Goal: Task Accomplishment & Management: Use online tool/utility

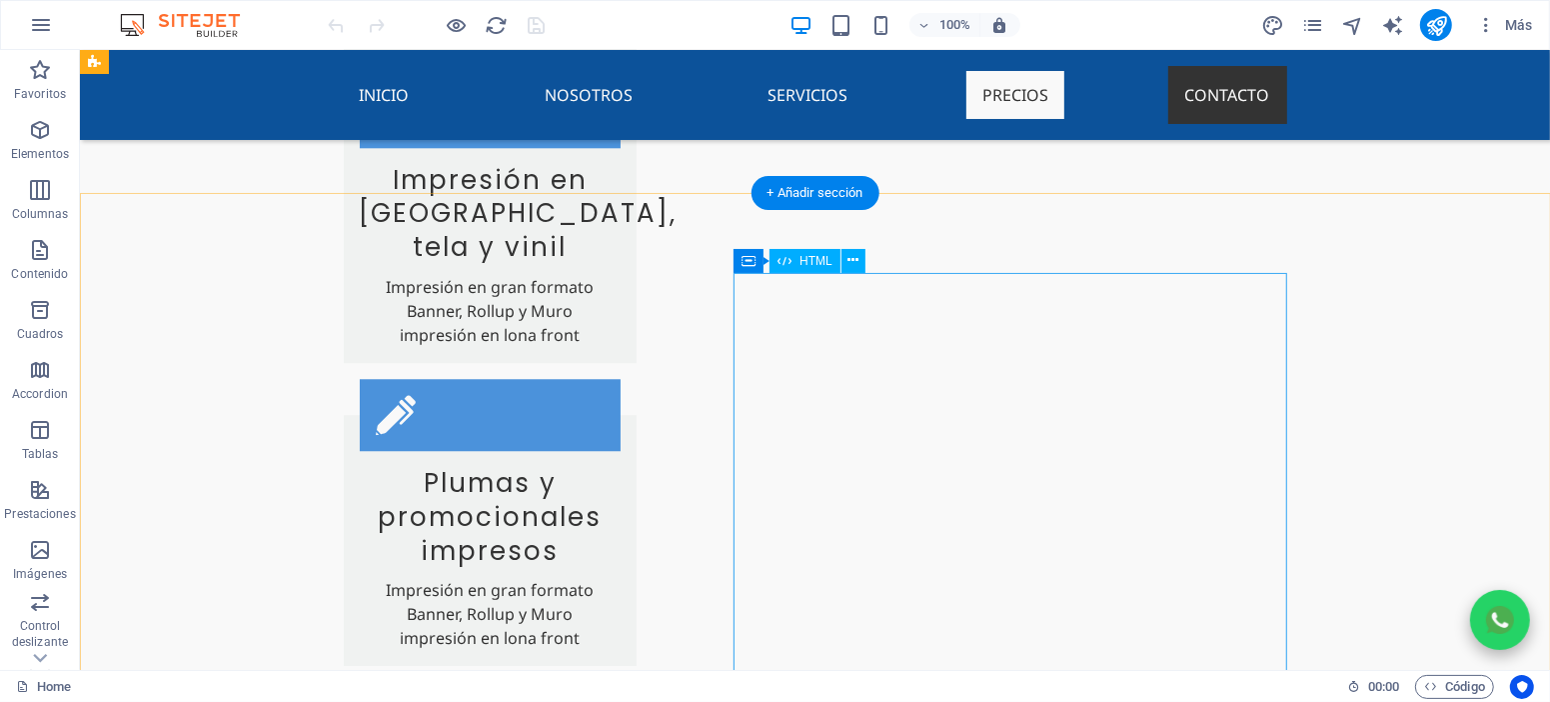
scroll to position [4228, 0]
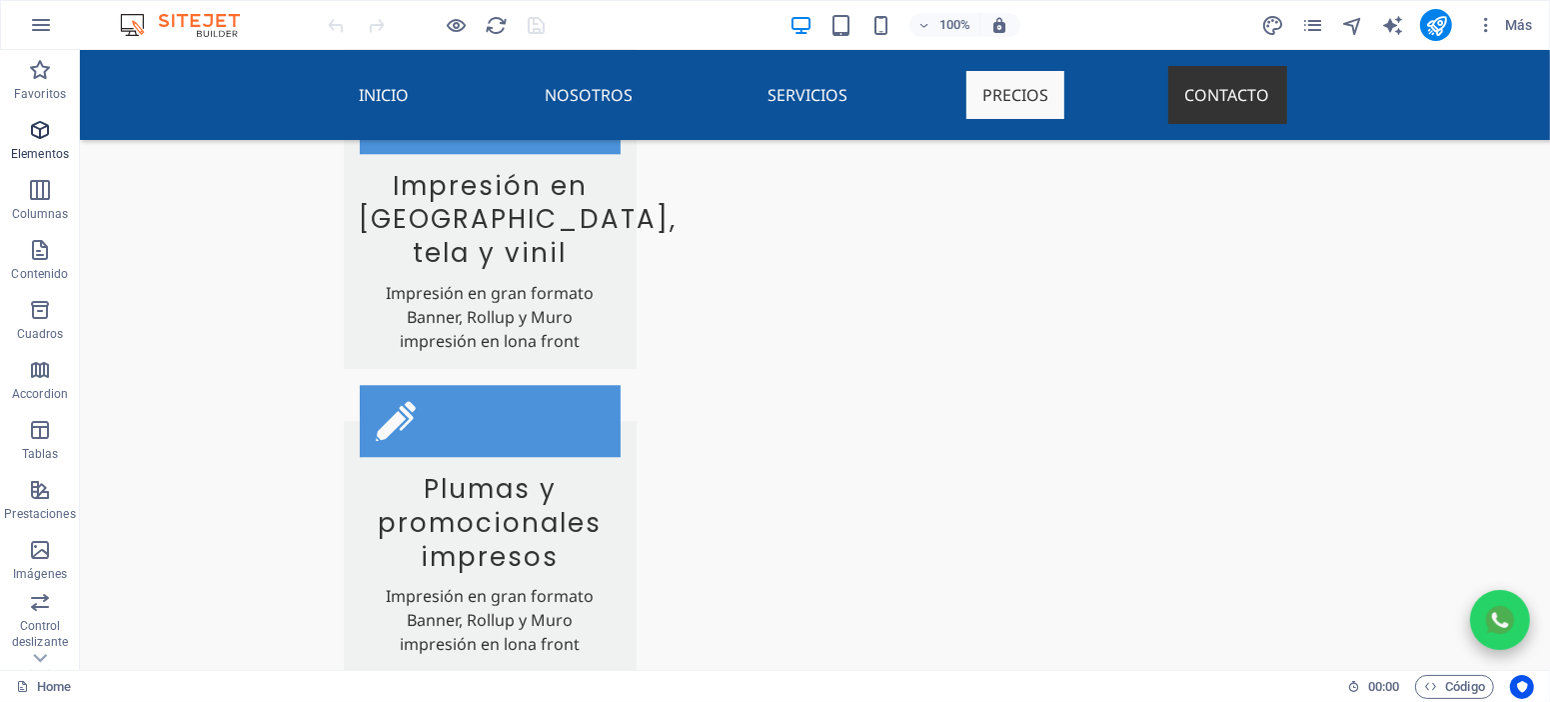
click at [49, 150] on p "Elementos" at bounding box center [40, 154] width 58 height 16
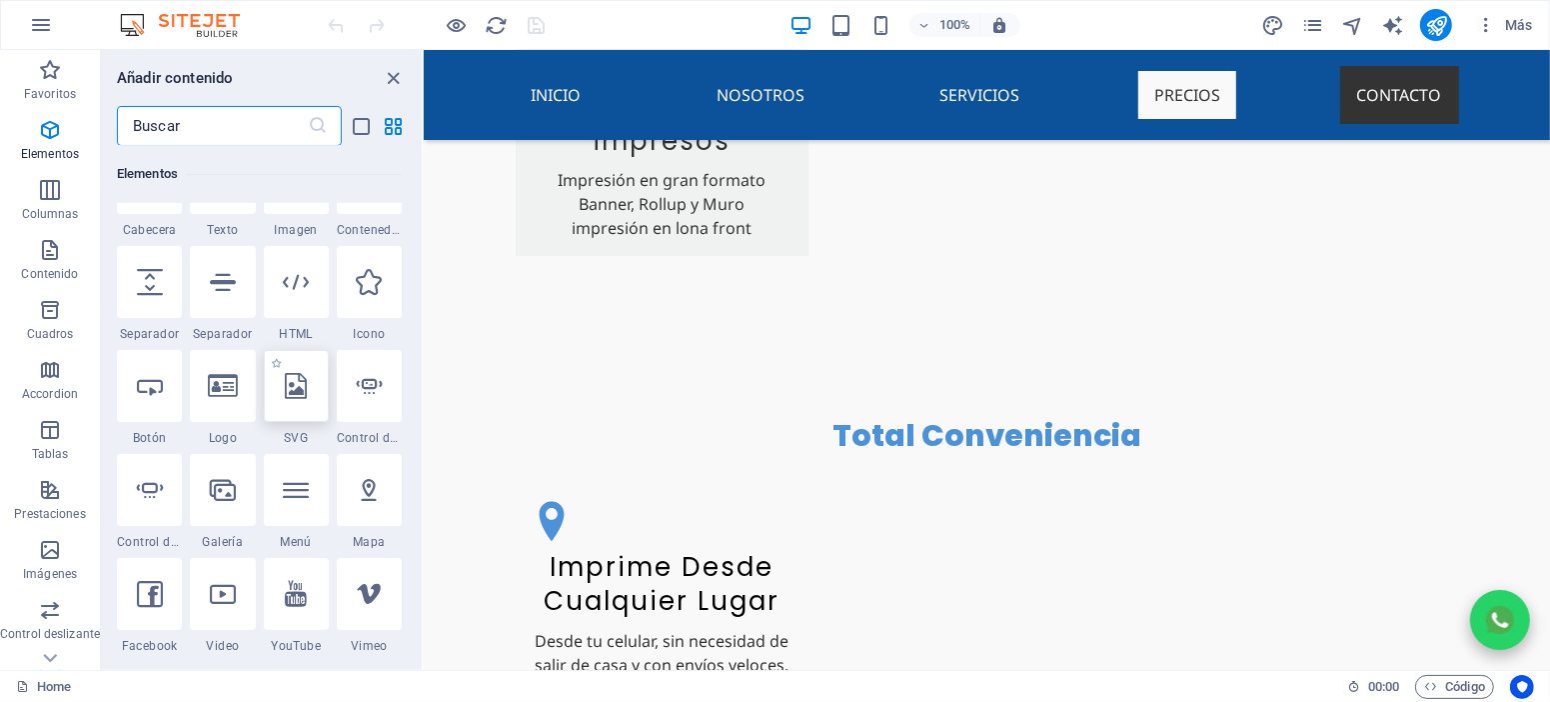
scroll to position [466, 0]
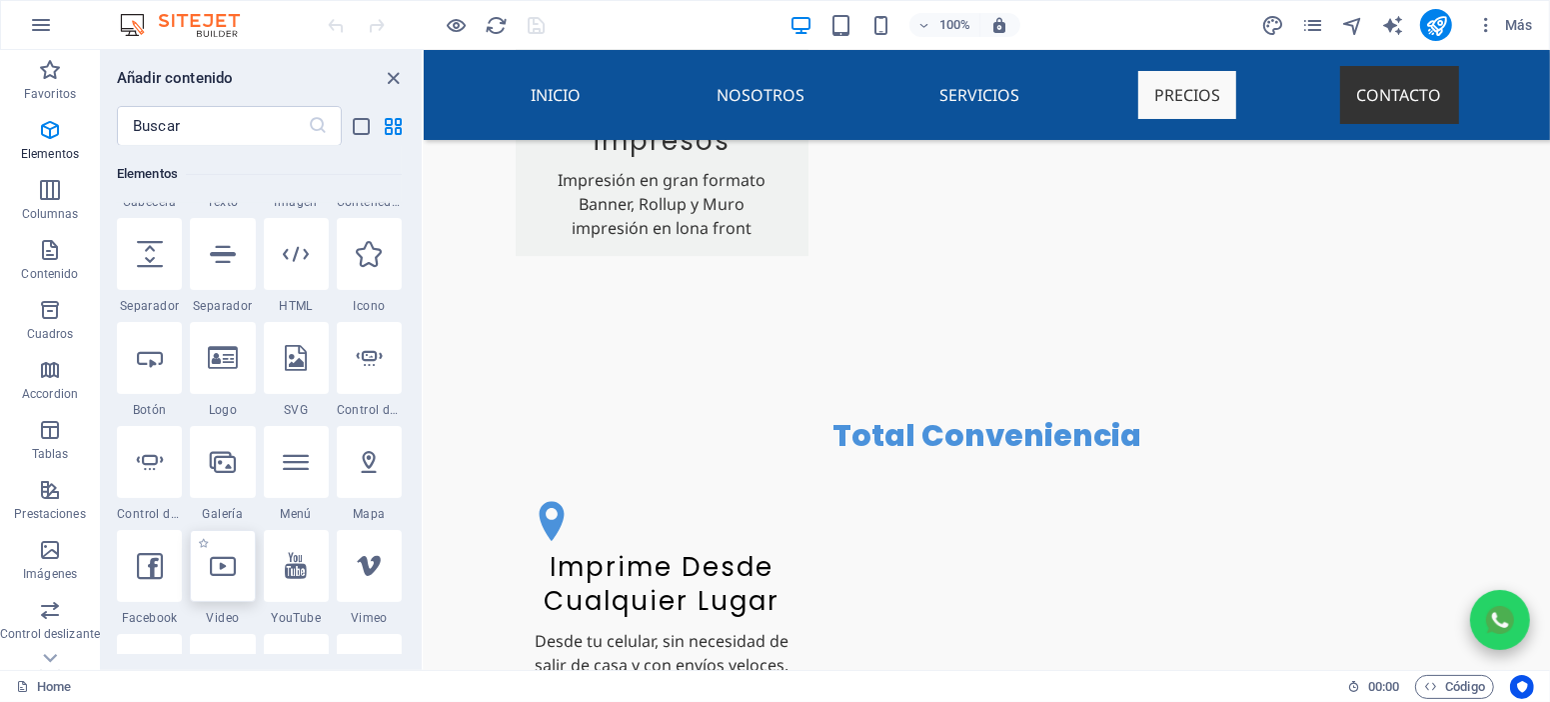
select select "%"
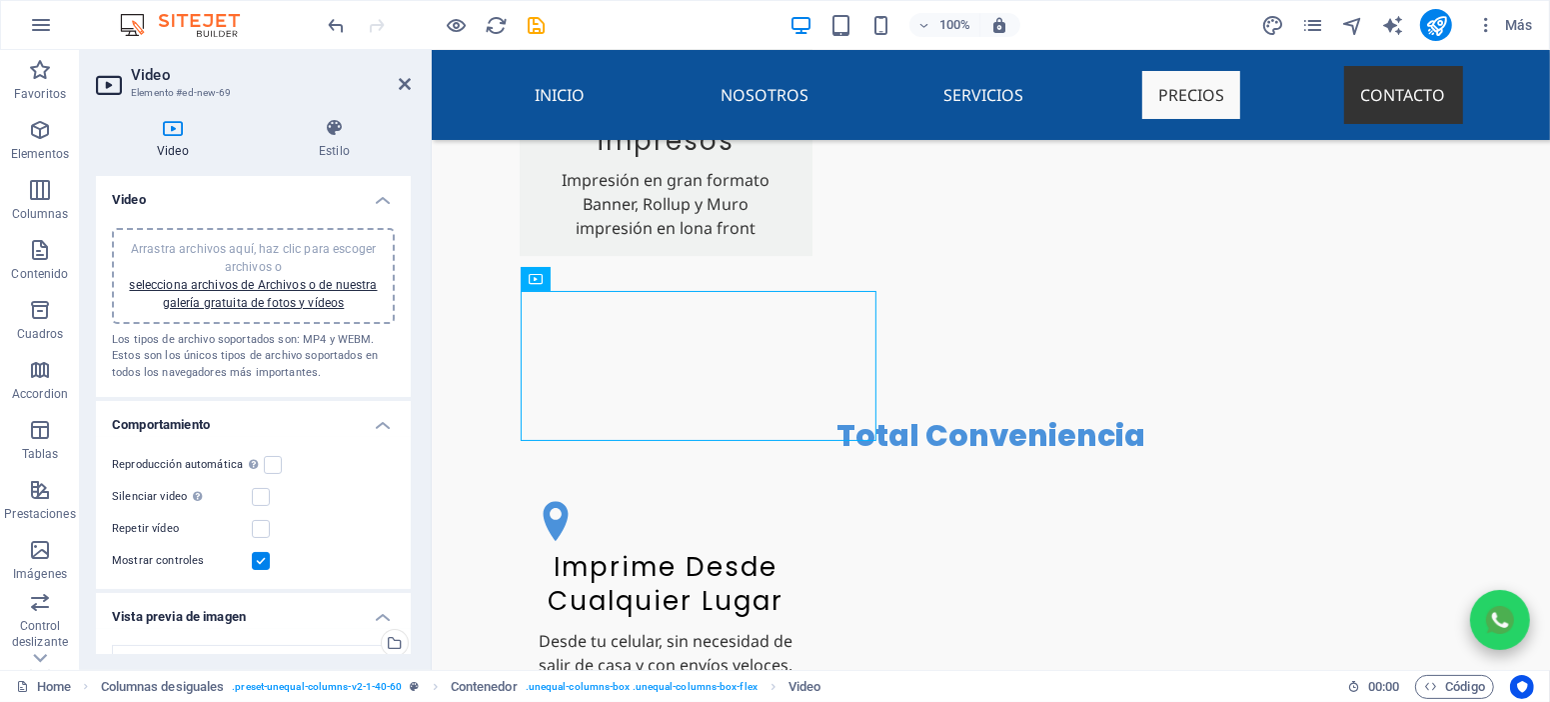
click at [263, 563] on label at bounding box center [261, 561] width 18 height 18
click at [0, 0] on input "Mostrar controles" at bounding box center [0, 0] width 0 height 0
click at [267, 531] on label at bounding box center [261, 529] width 18 height 18
click at [0, 0] on input "Repetir vídeo" at bounding box center [0, 0] width 0 height 0
drag, startPoint x: 265, startPoint y: 463, endPoint x: 279, endPoint y: 475, distance: 18.4
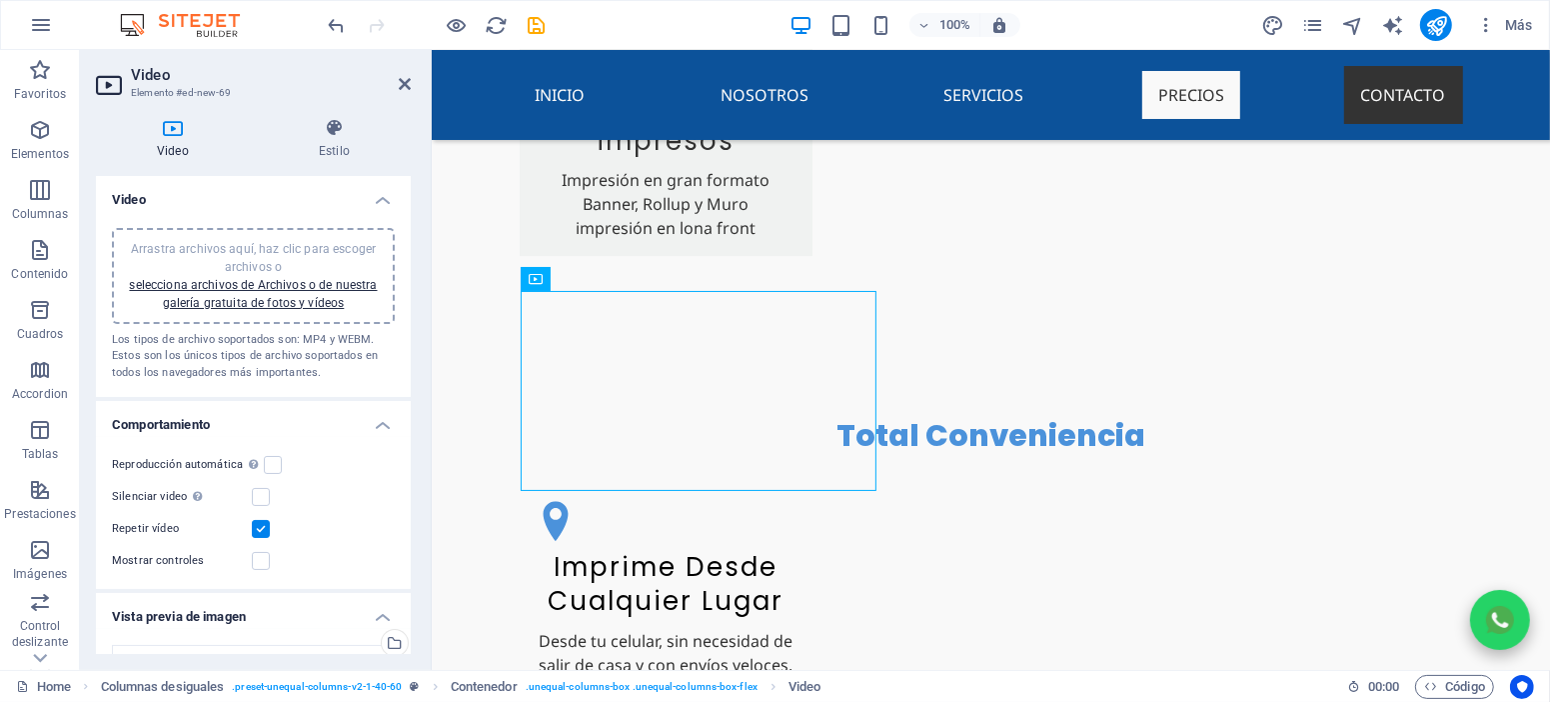
click at [265, 466] on label at bounding box center [273, 465] width 18 height 18
click at [0, 0] on input "Reproducción automática La reproducción automática solo está disponible si sile…" at bounding box center [0, 0] width 0 height 0
click at [271, 469] on label at bounding box center [273, 465] width 18 height 18
click at [0, 0] on input "Reproducción automática La reproducción automática solo está disponible si sile…" at bounding box center [0, 0] width 0 height 0
click at [258, 530] on label at bounding box center [261, 529] width 18 height 18
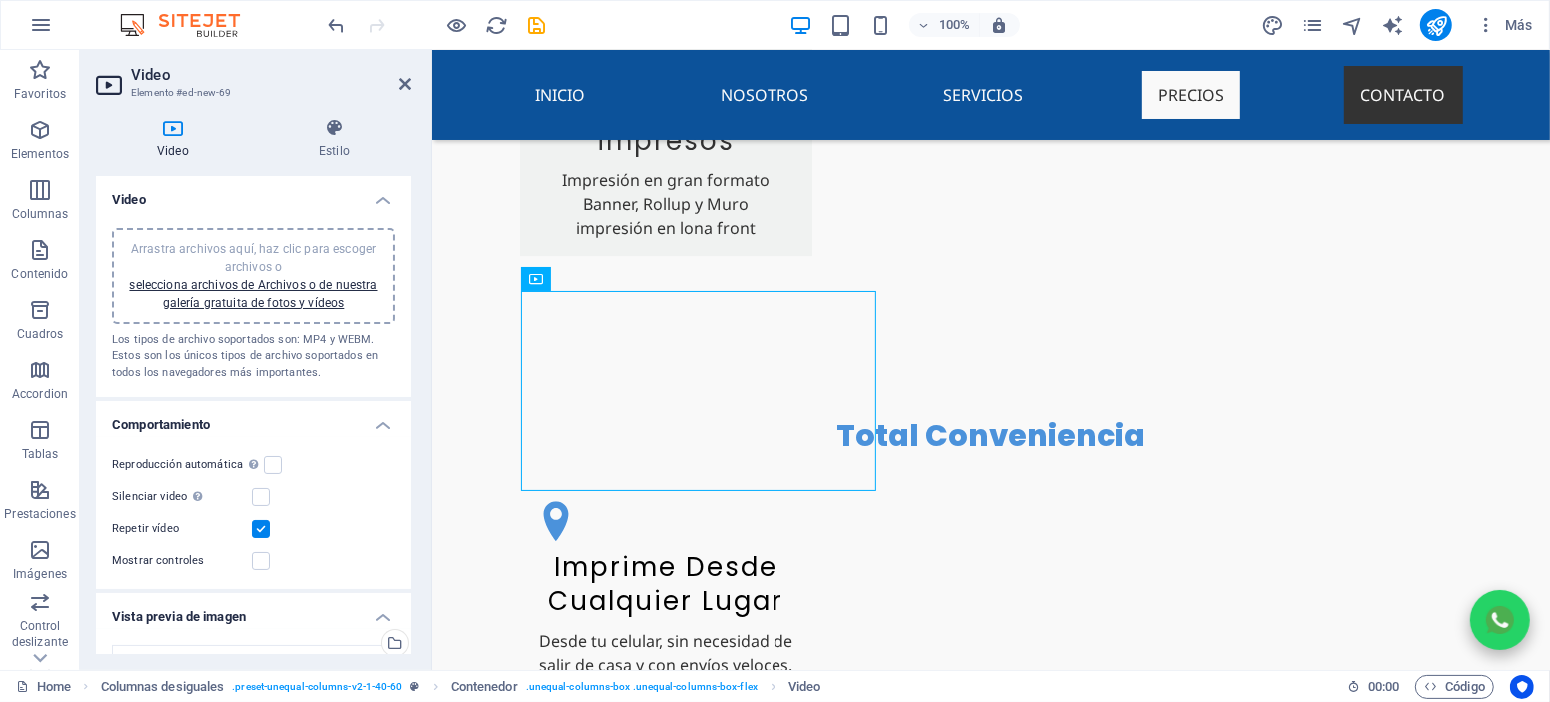
click at [0, 0] on input "Repetir vídeo" at bounding box center [0, 0] width 0 height 0
click at [270, 466] on label at bounding box center [273, 465] width 18 height 18
click at [0, 0] on input "Reproducción automática La reproducción automática solo está disponible si sile…" at bounding box center [0, 0] width 0 height 0
click at [271, 470] on label at bounding box center [273, 465] width 18 height 18
click at [0, 0] on input "Reproducción automática La reproducción automática solo está disponible si sile…" at bounding box center [0, 0] width 0 height 0
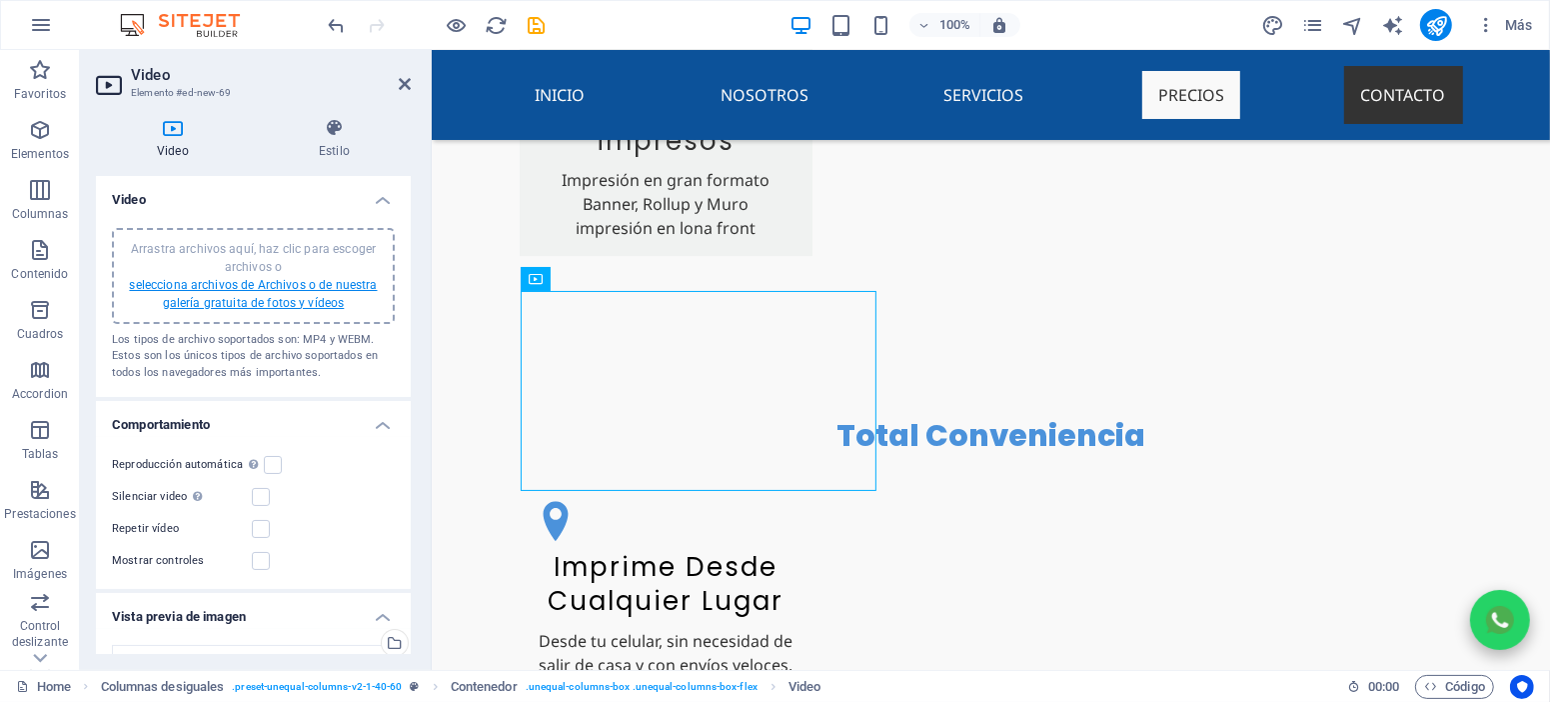
click at [307, 305] on link "selecciona archivos de Archivos o de nuestra galería gratuita de fotos y vídeos" at bounding box center [253, 294] width 248 height 32
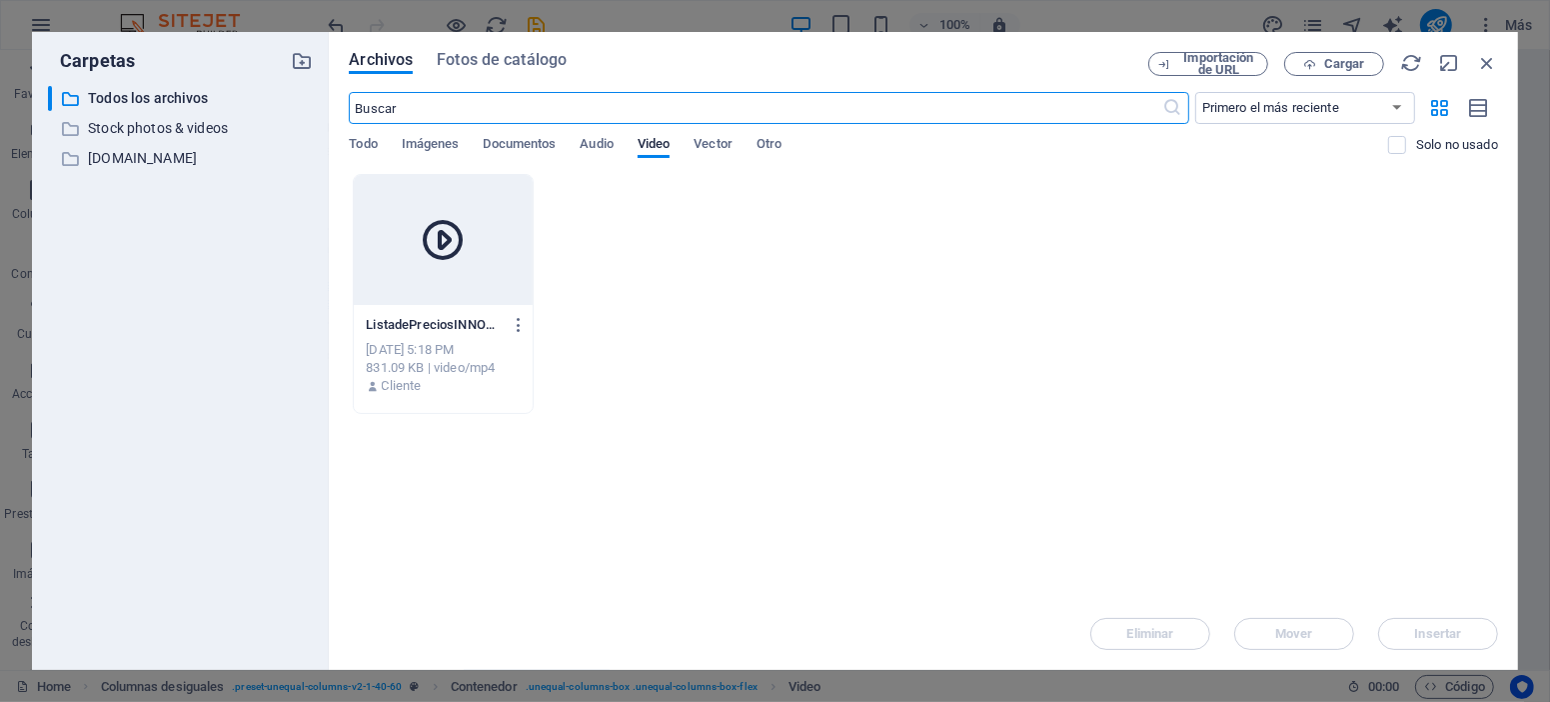
scroll to position [4893, 0]
click at [1315, 71] on button "Cargar" at bounding box center [1334, 64] width 100 height 24
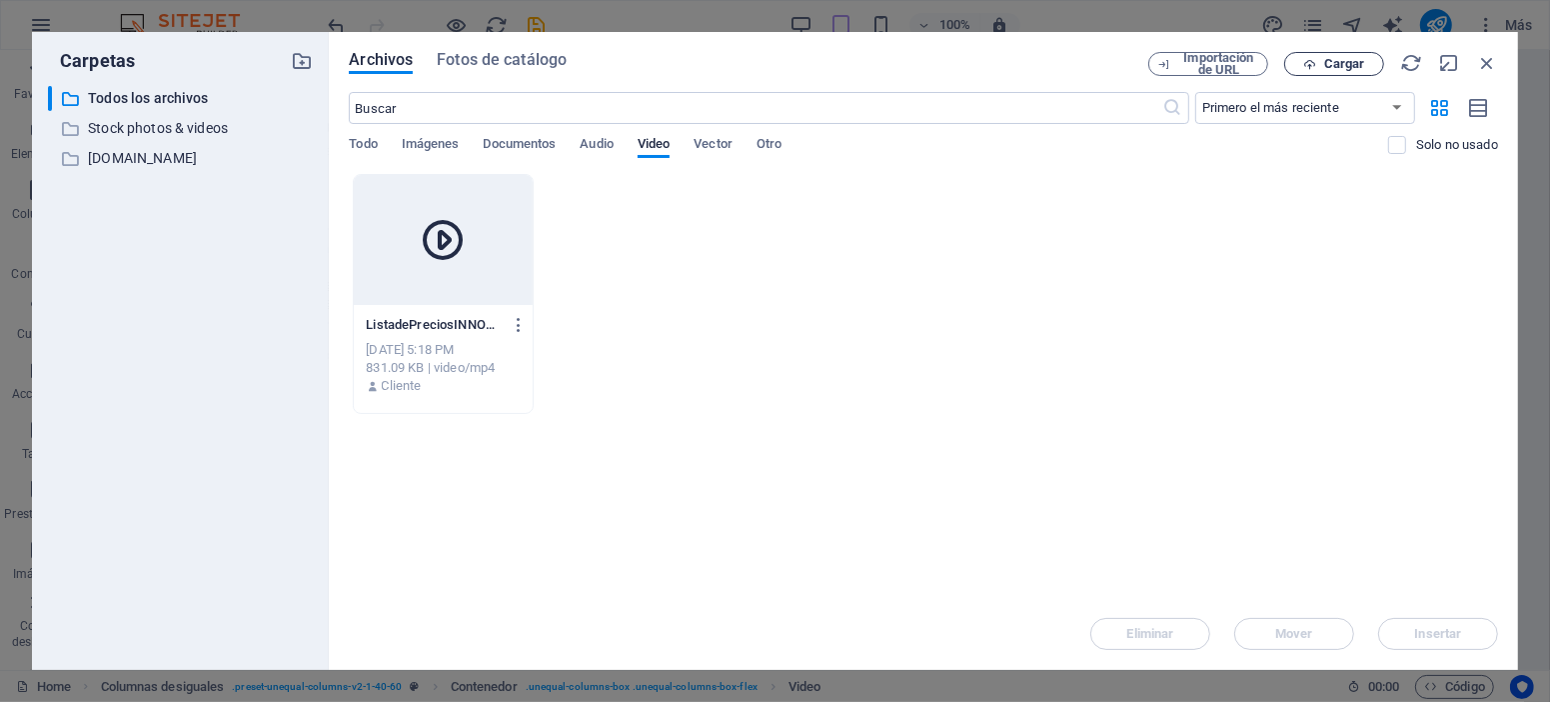
click at [1345, 68] on span "Cargar" at bounding box center [1344, 64] width 41 height 12
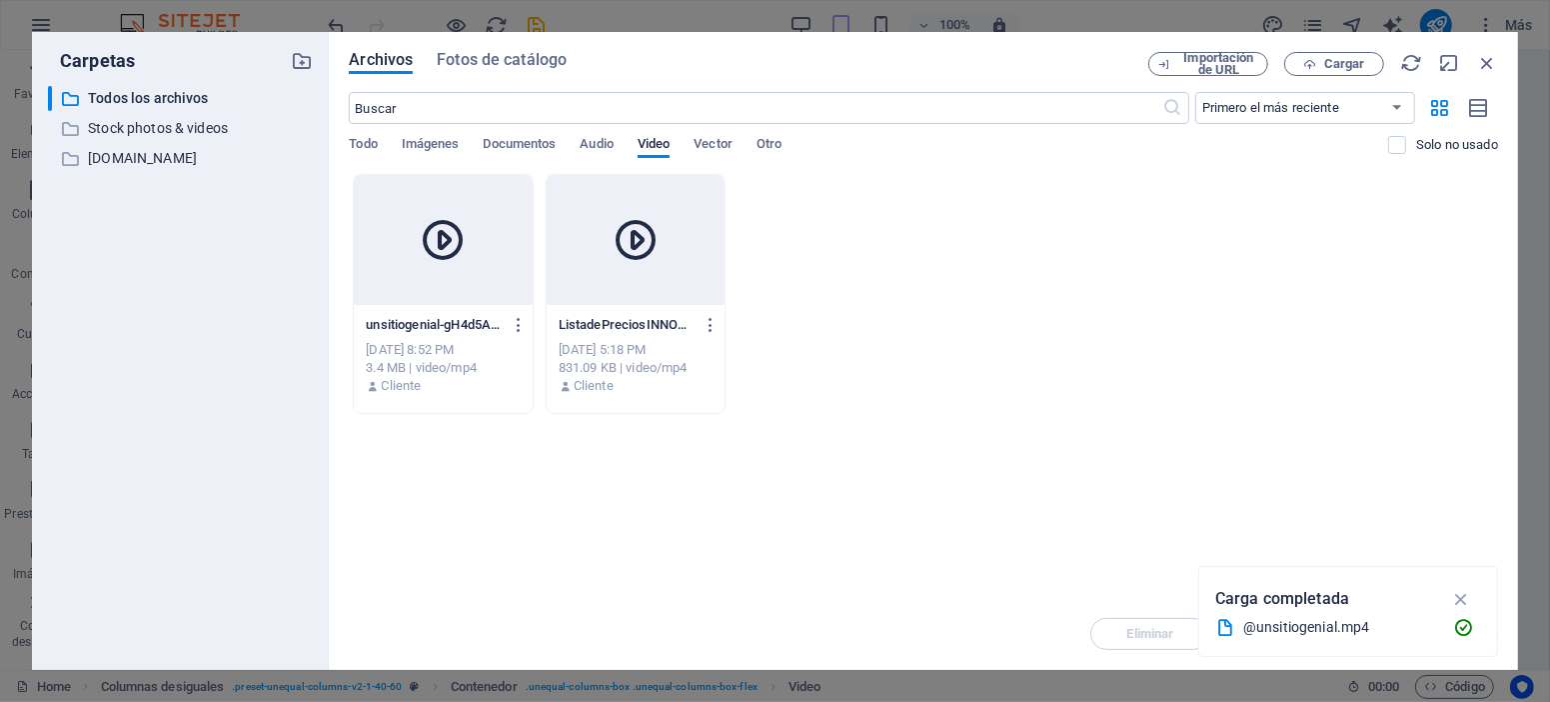
click at [463, 193] on div at bounding box center [443, 240] width 178 height 130
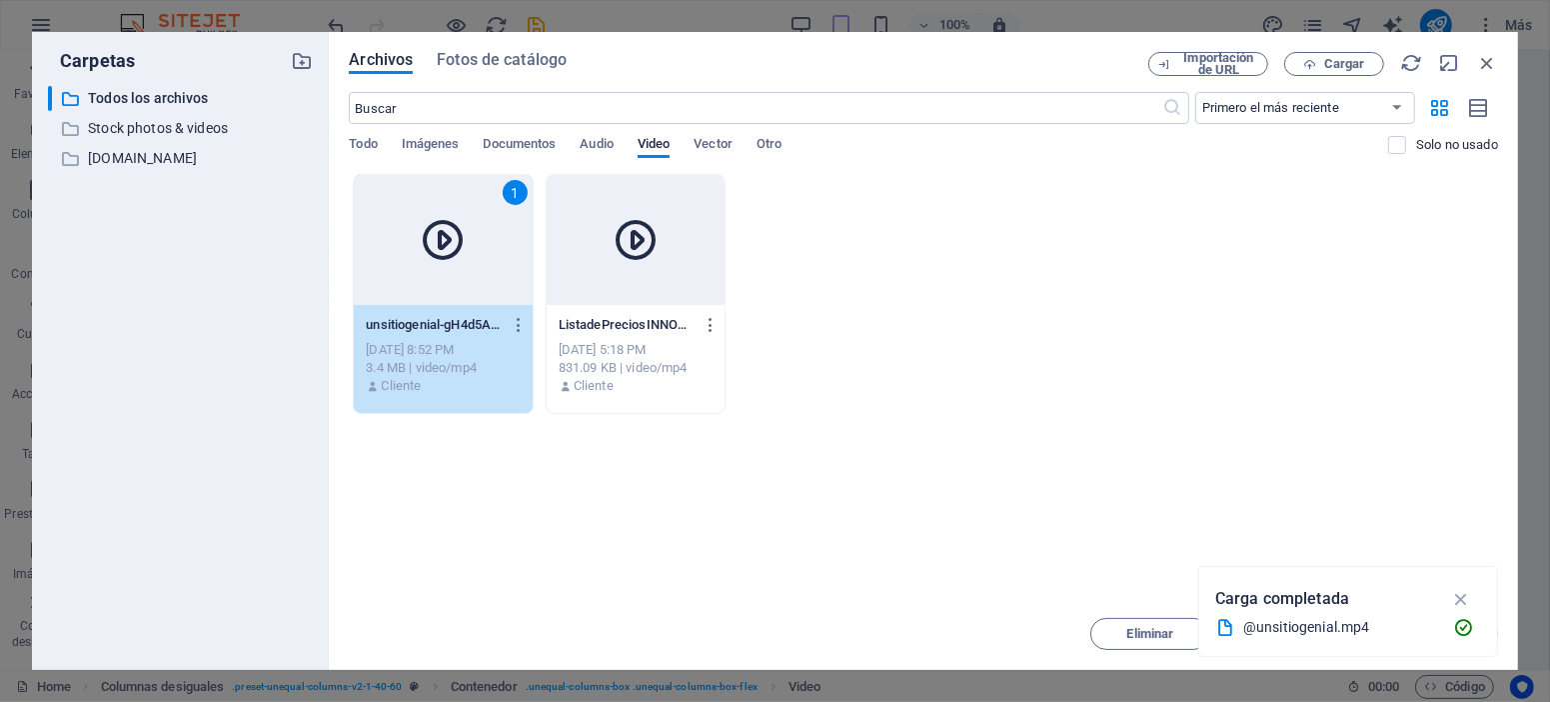
click at [463, 193] on div "1" at bounding box center [443, 240] width 178 height 130
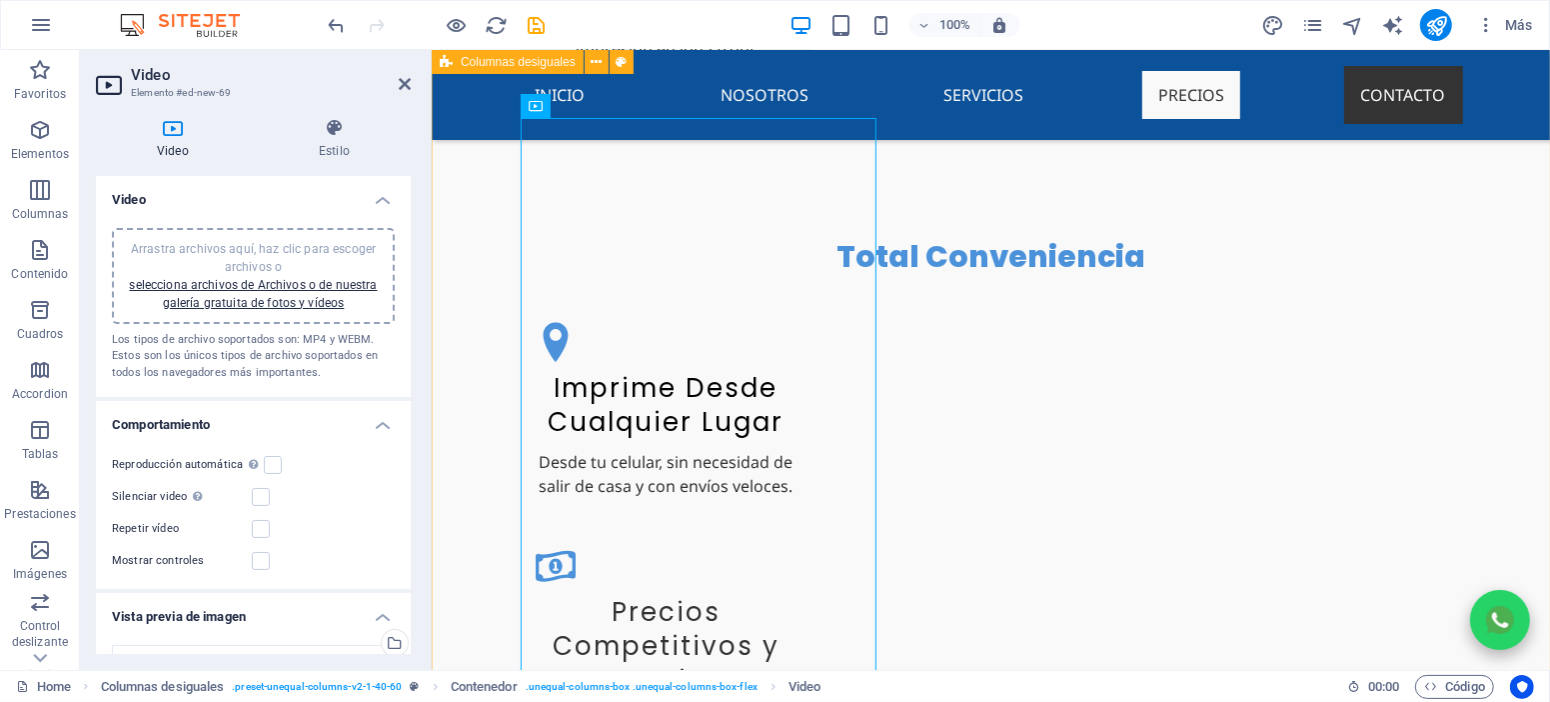
scroll to position [4317, 0]
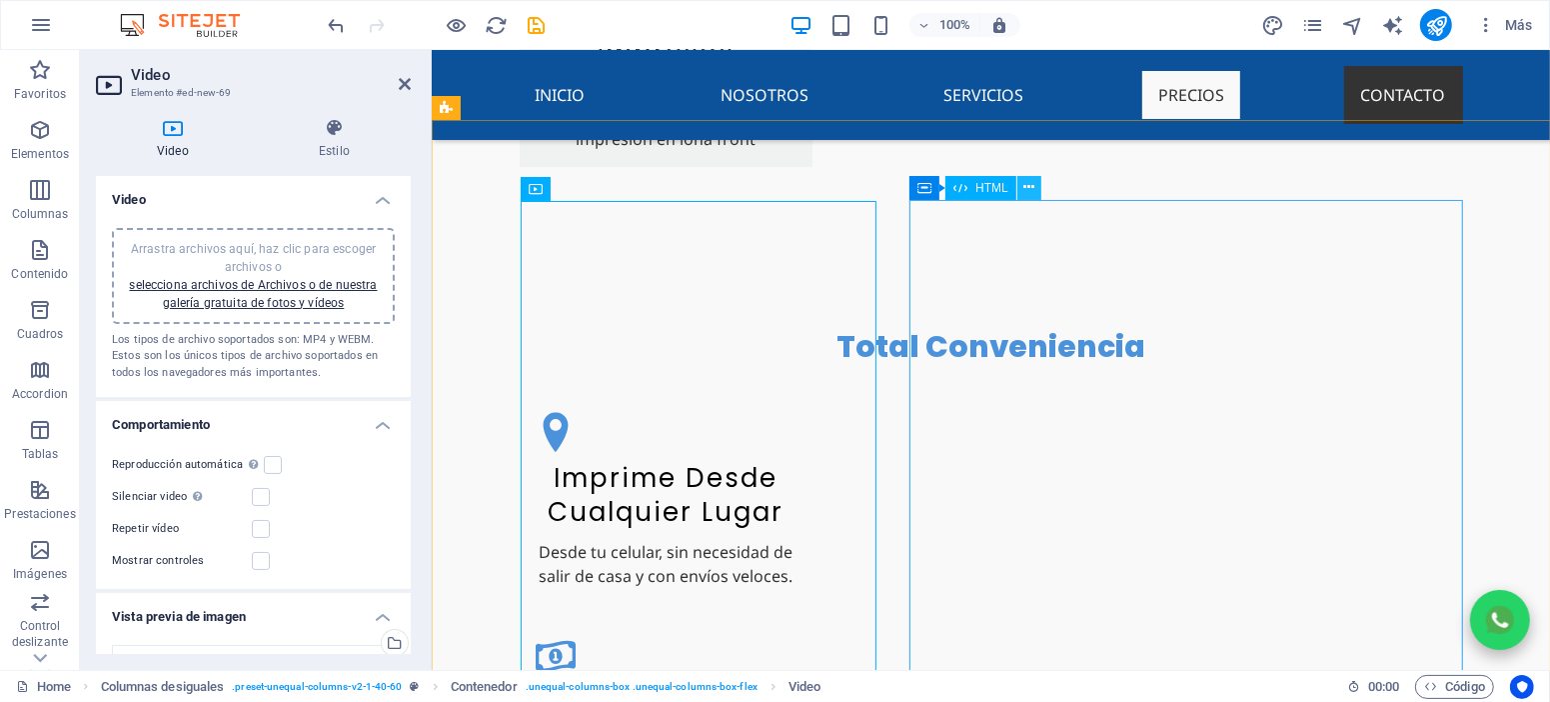
click at [1032, 186] on icon at bounding box center [1029, 187] width 11 height 21
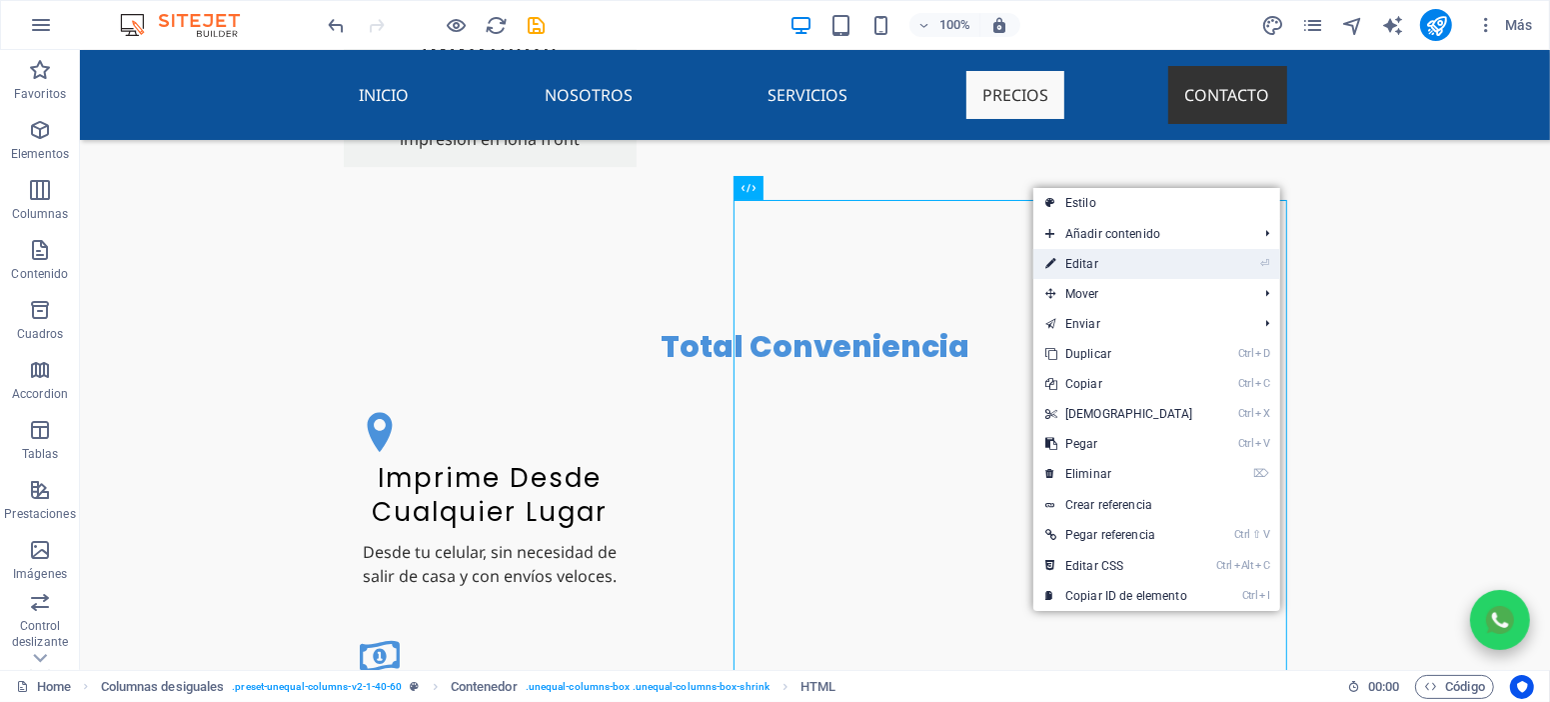
click at [1101, 269] on link "⏎ Editar" at bounding box center [1120, 264] width 172 height 30
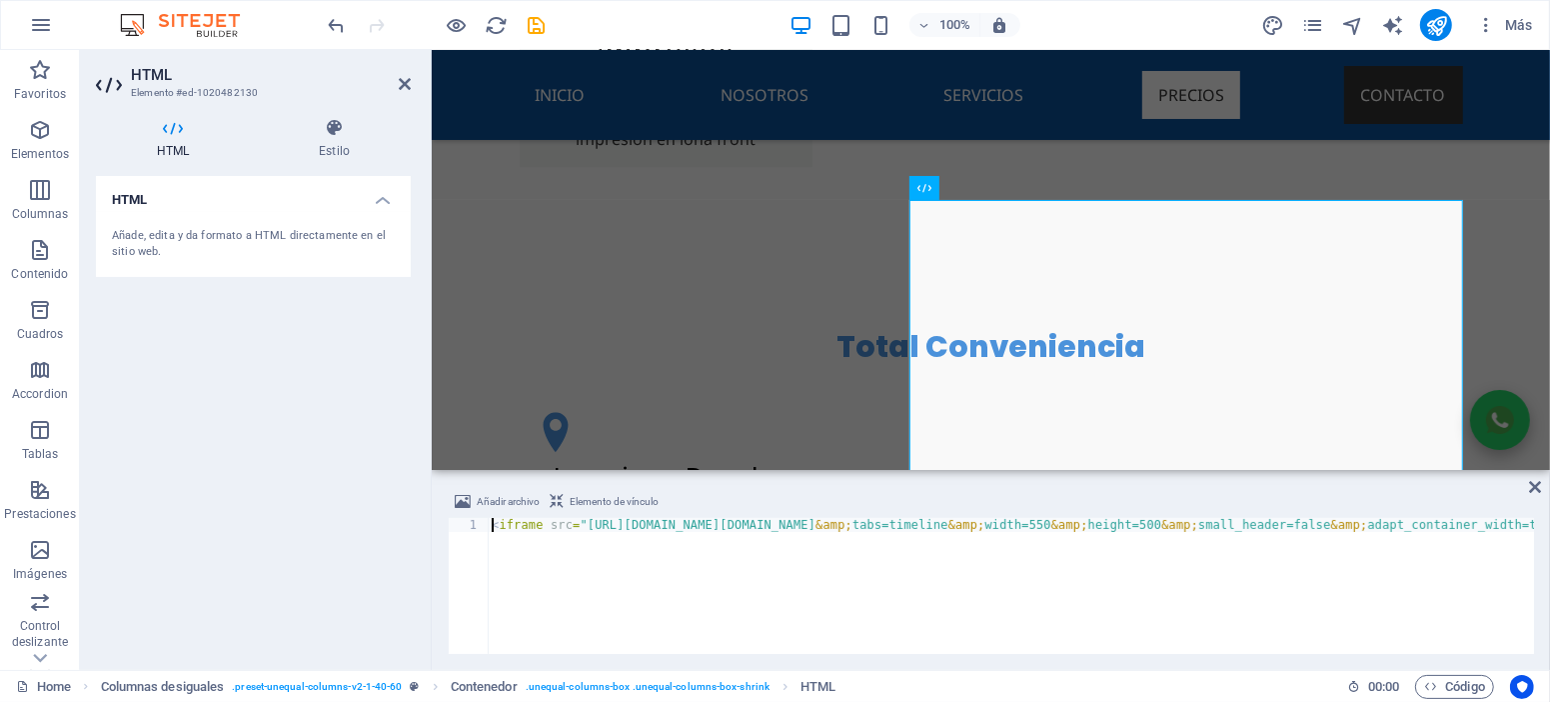
click at [1538, 489] on icon at bounding box center [1535, 487] width 12 height 16
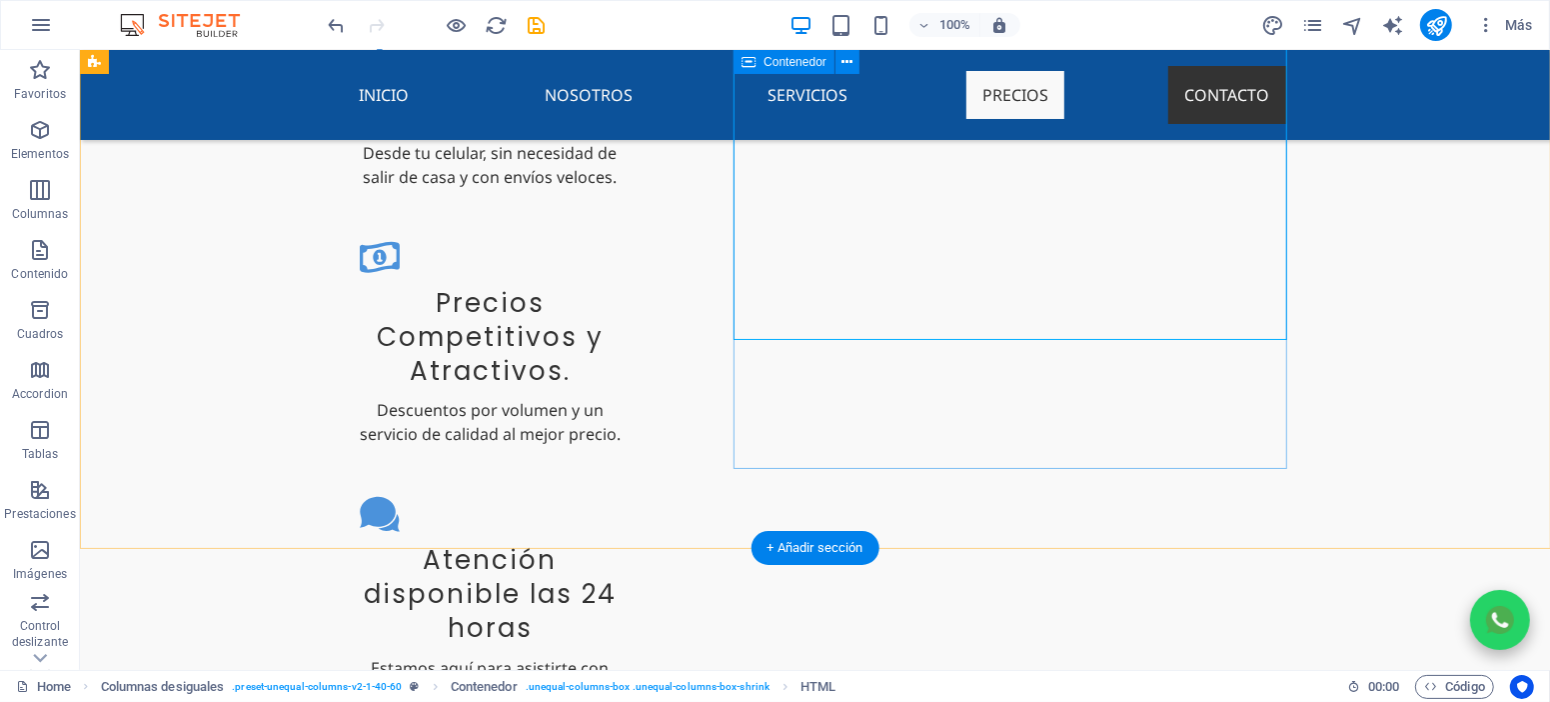
scroll to position [4677, 0]
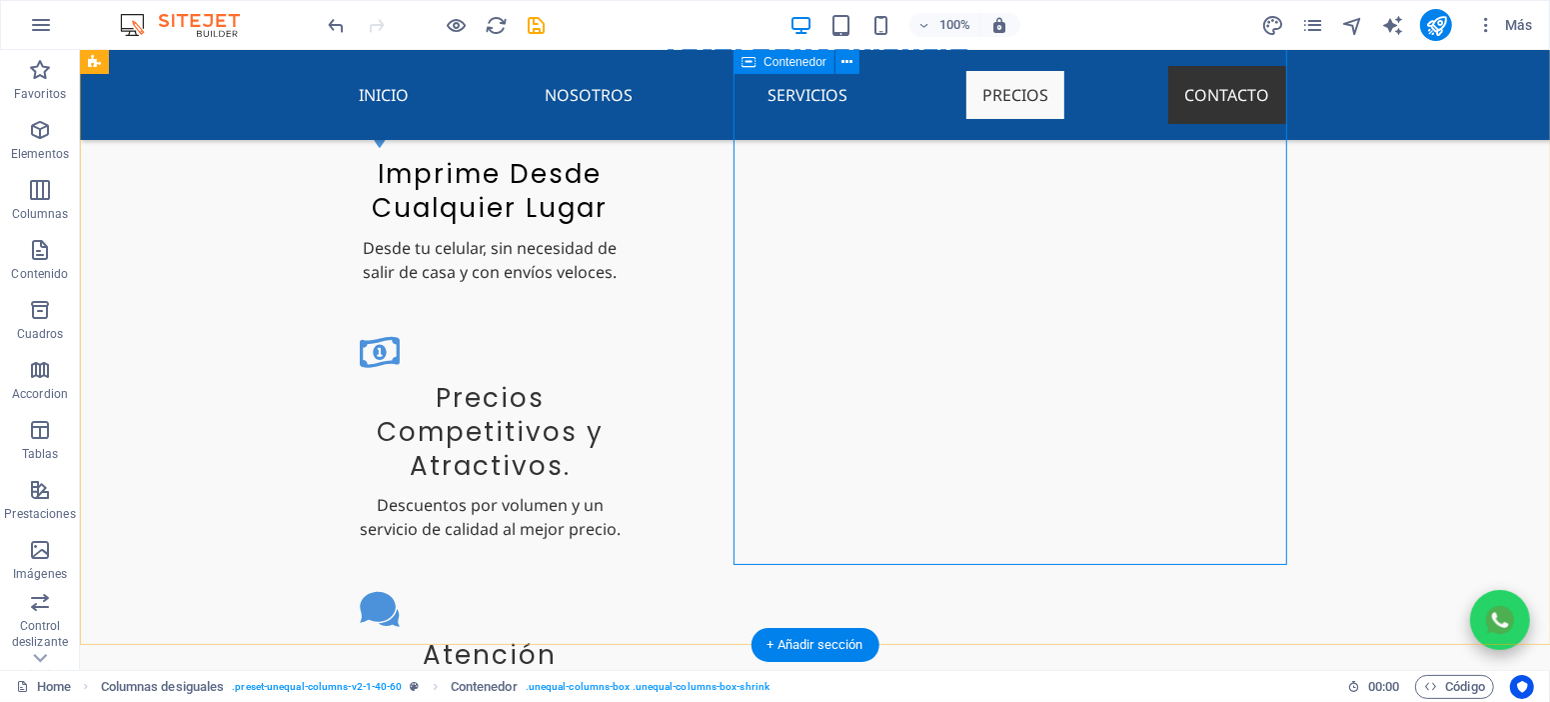
scroll to position [4588, 0]
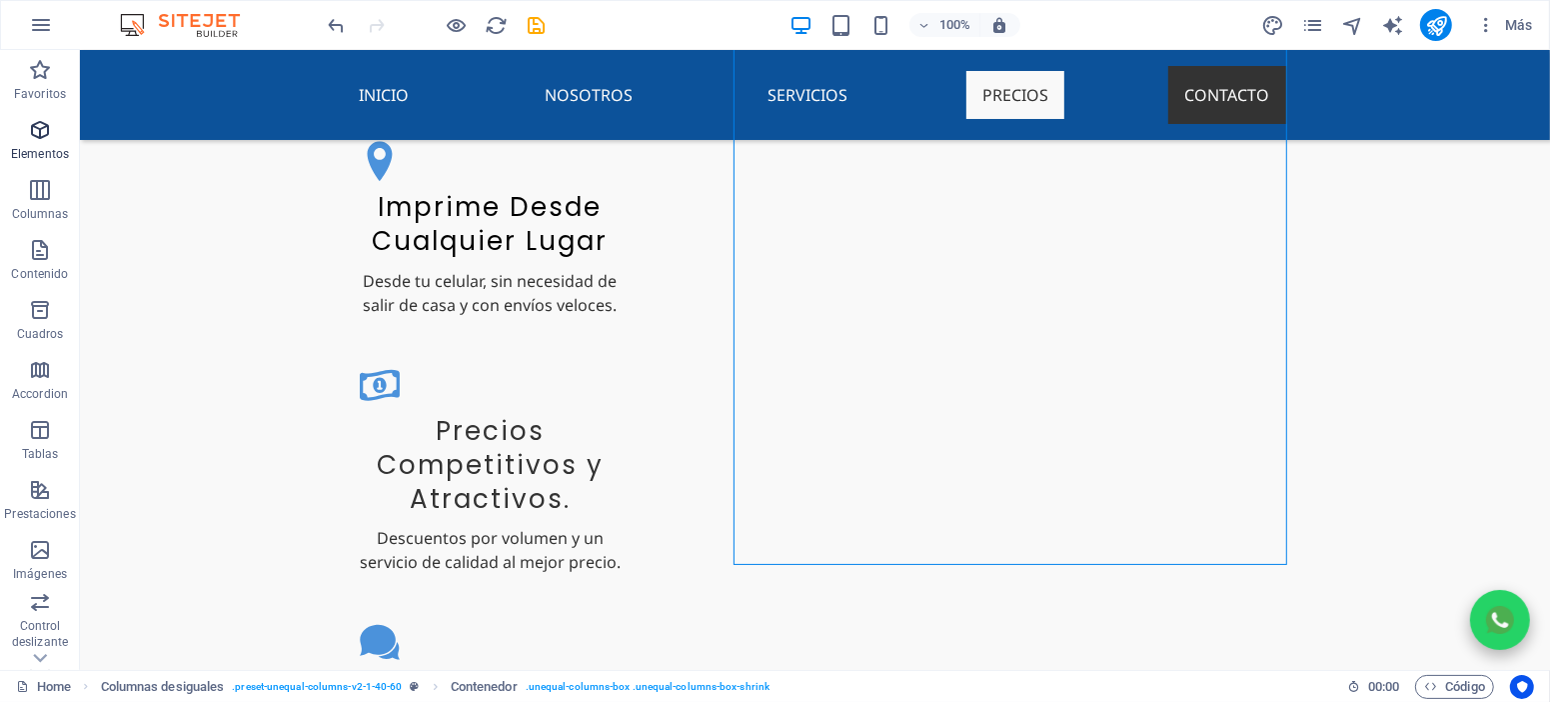
click at [55, 136] on span "Elementos" at bounding box center [40, 142] width 80 height 48
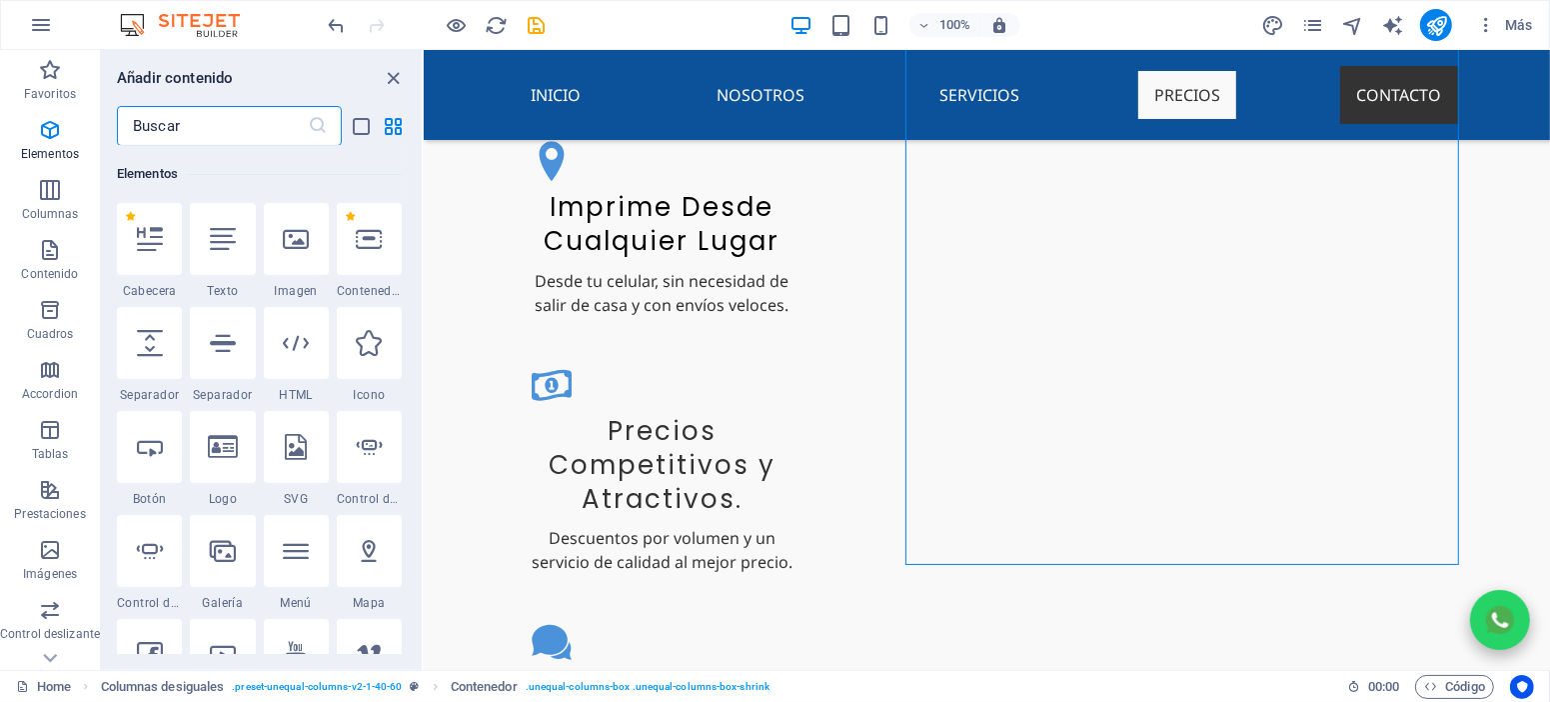
scroll to position [377, 0]
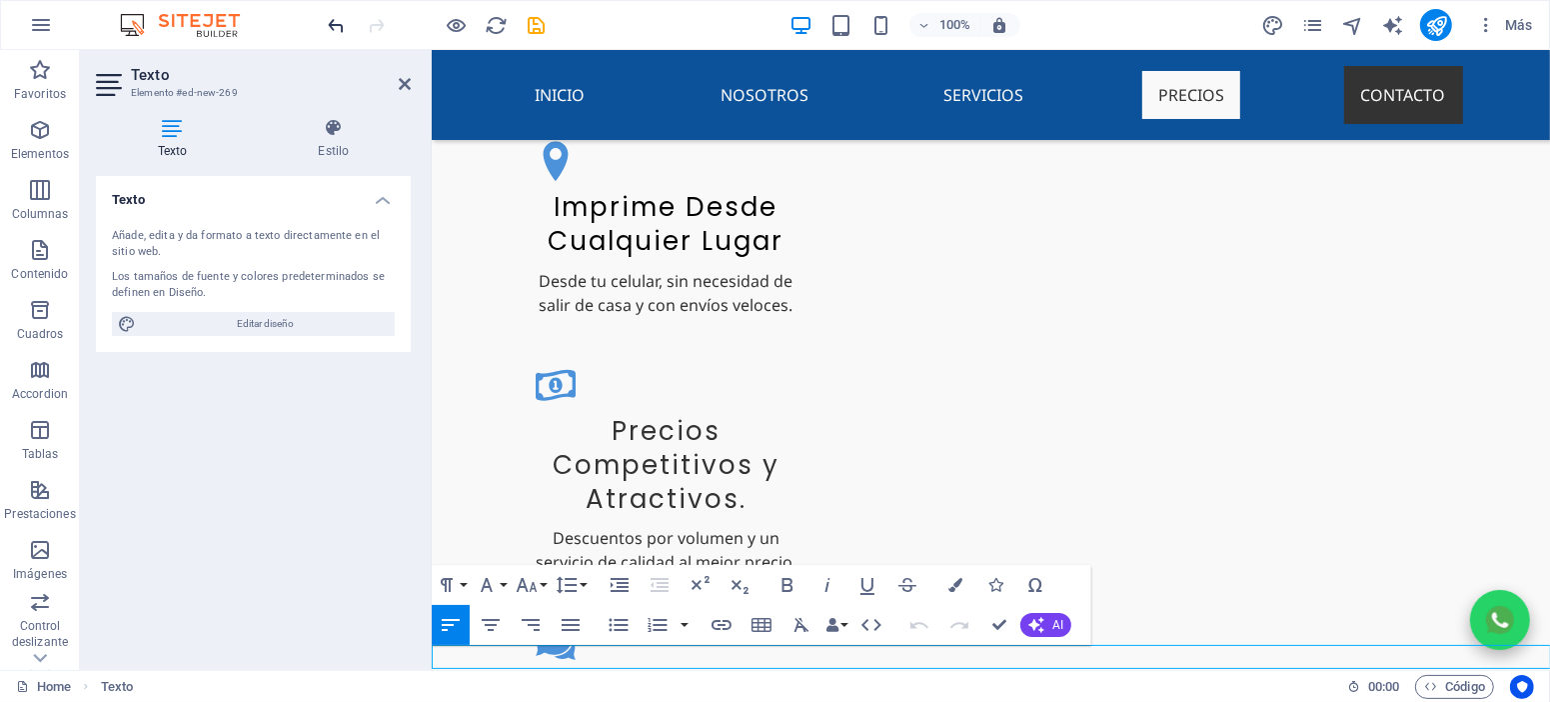
click at [346, 18] on icon "undo" at bounding box center [337, 25] width 23 height 23
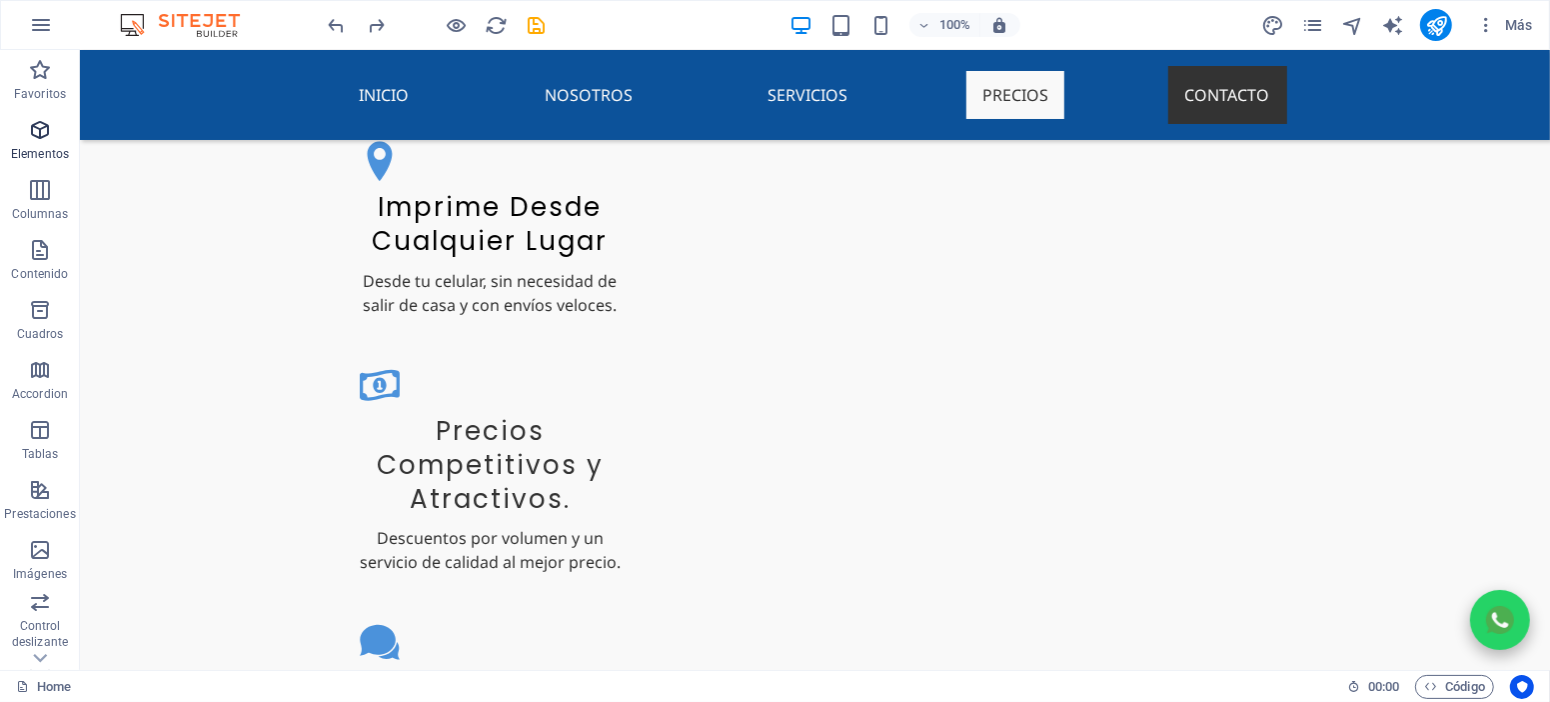
click at [31, 140] on icon "button" at bounding box center [40, 130] width 24 height 24
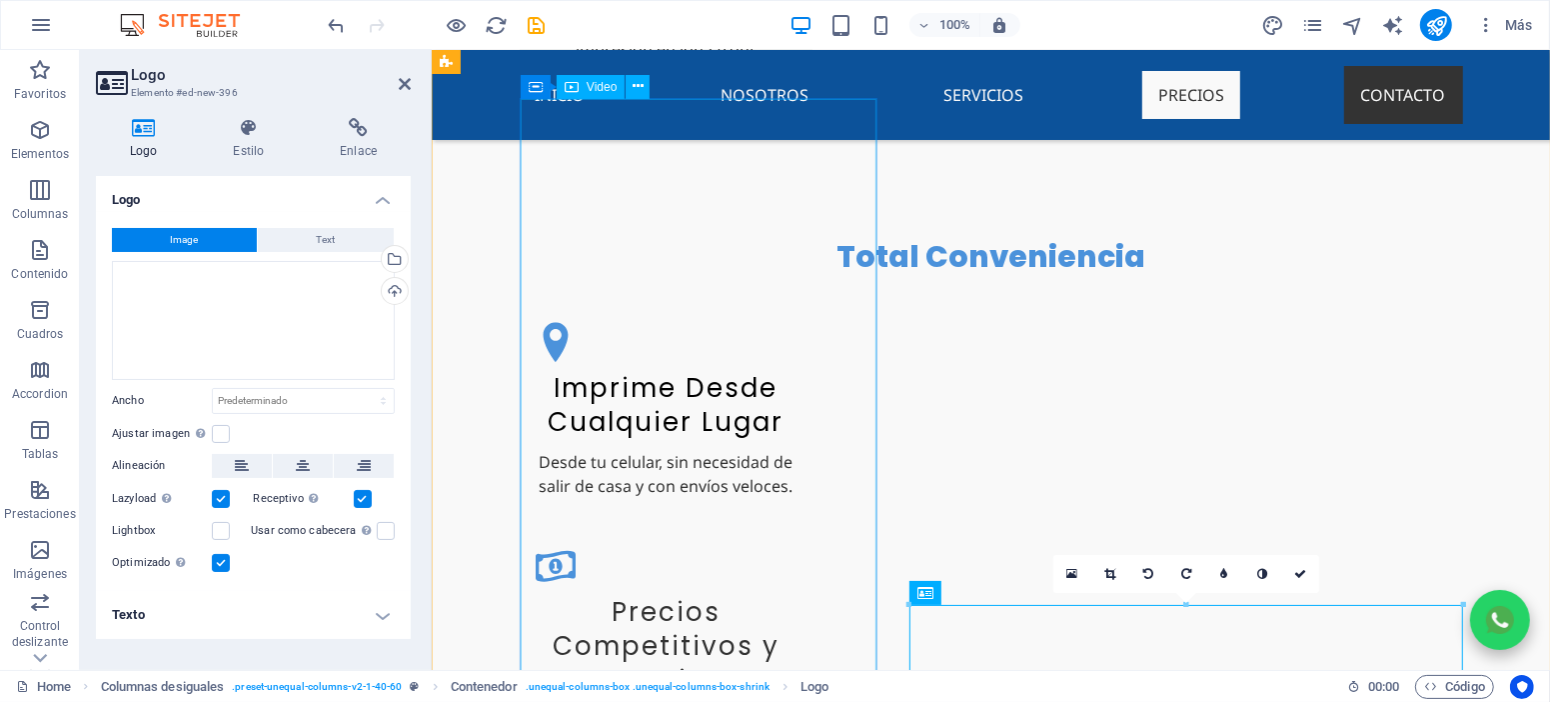
scroll to position [4498, 0]
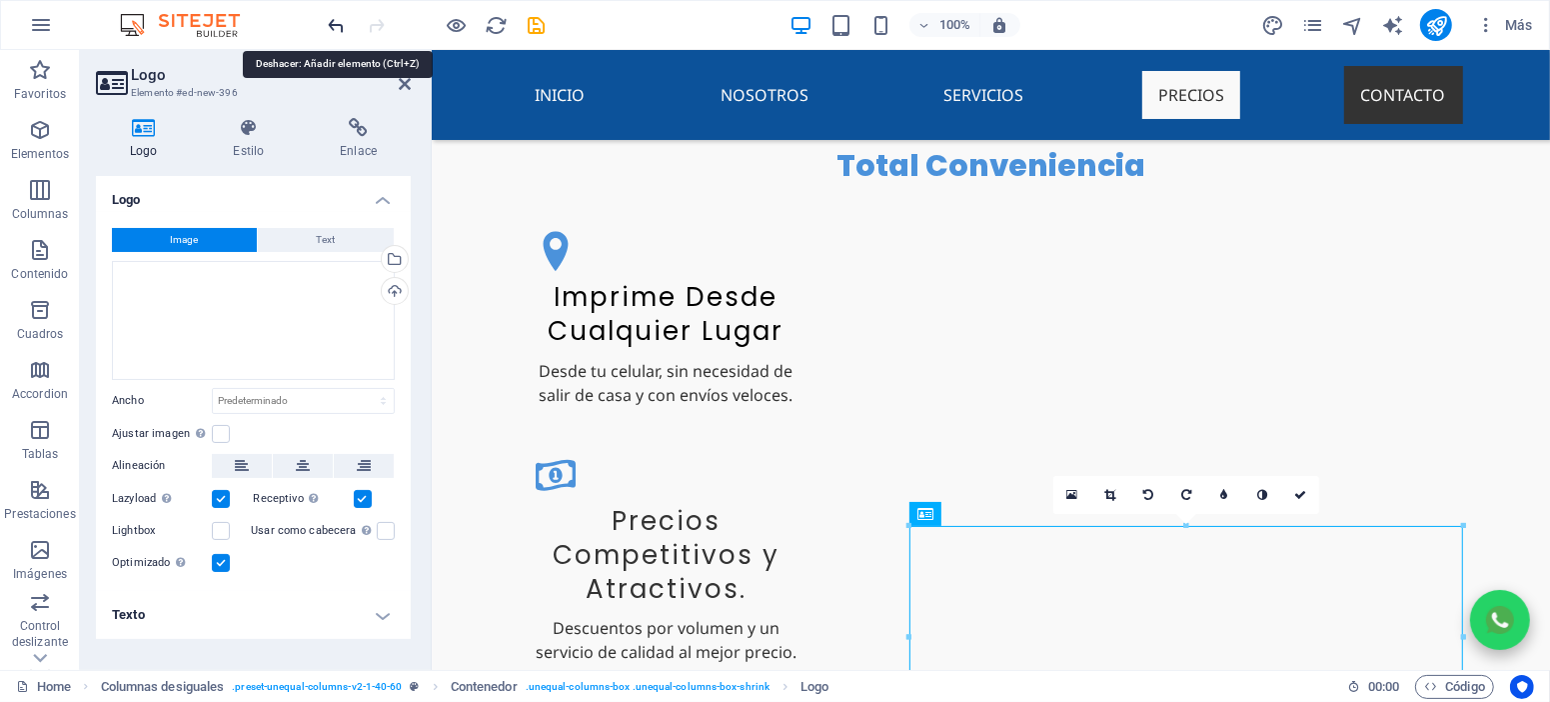
click at [332, 29] on icon "undo" at bounding box center [337, 25] width 23 height 23
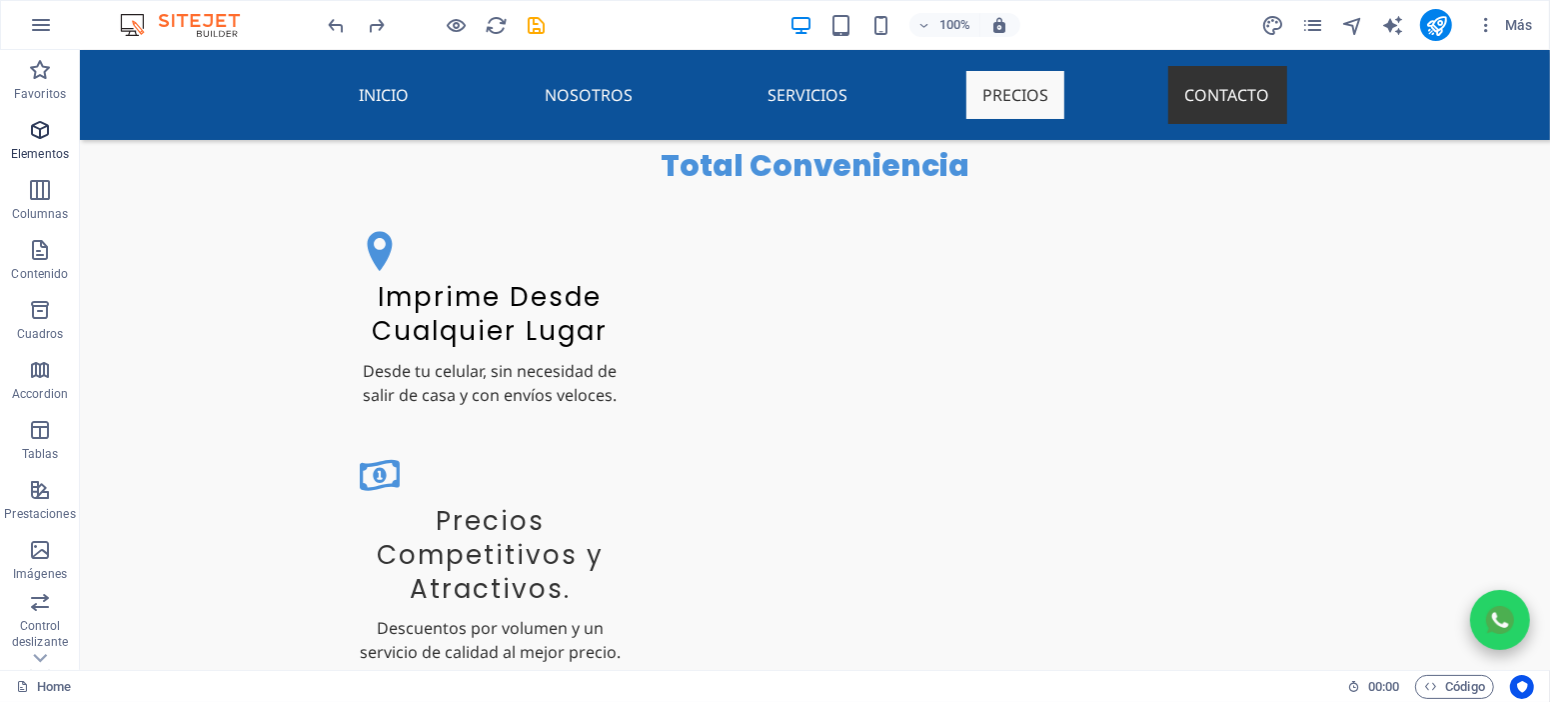
click at [50, 155] on p "Elementos" at bounding box center [40, 154] width 58 height 16
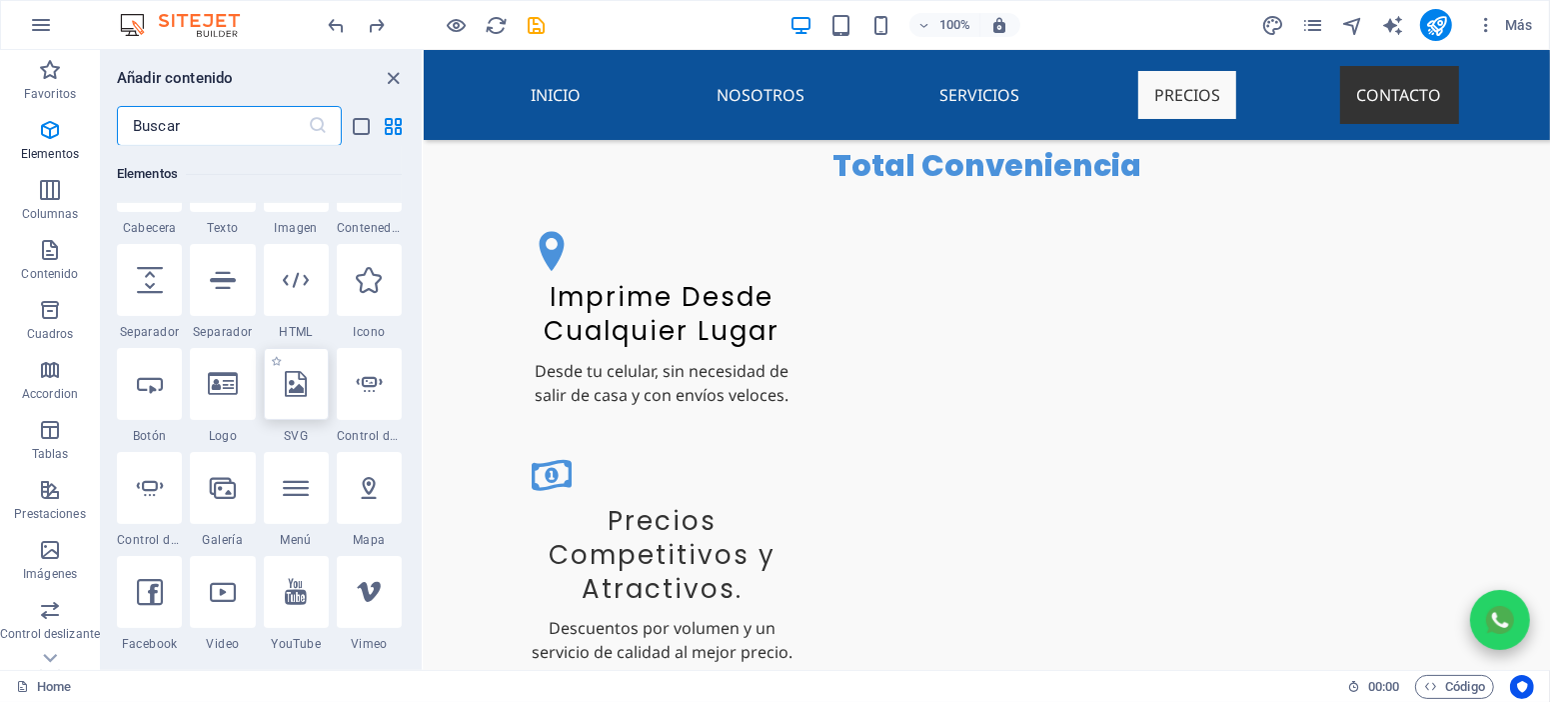
scroll to position [466, 0]
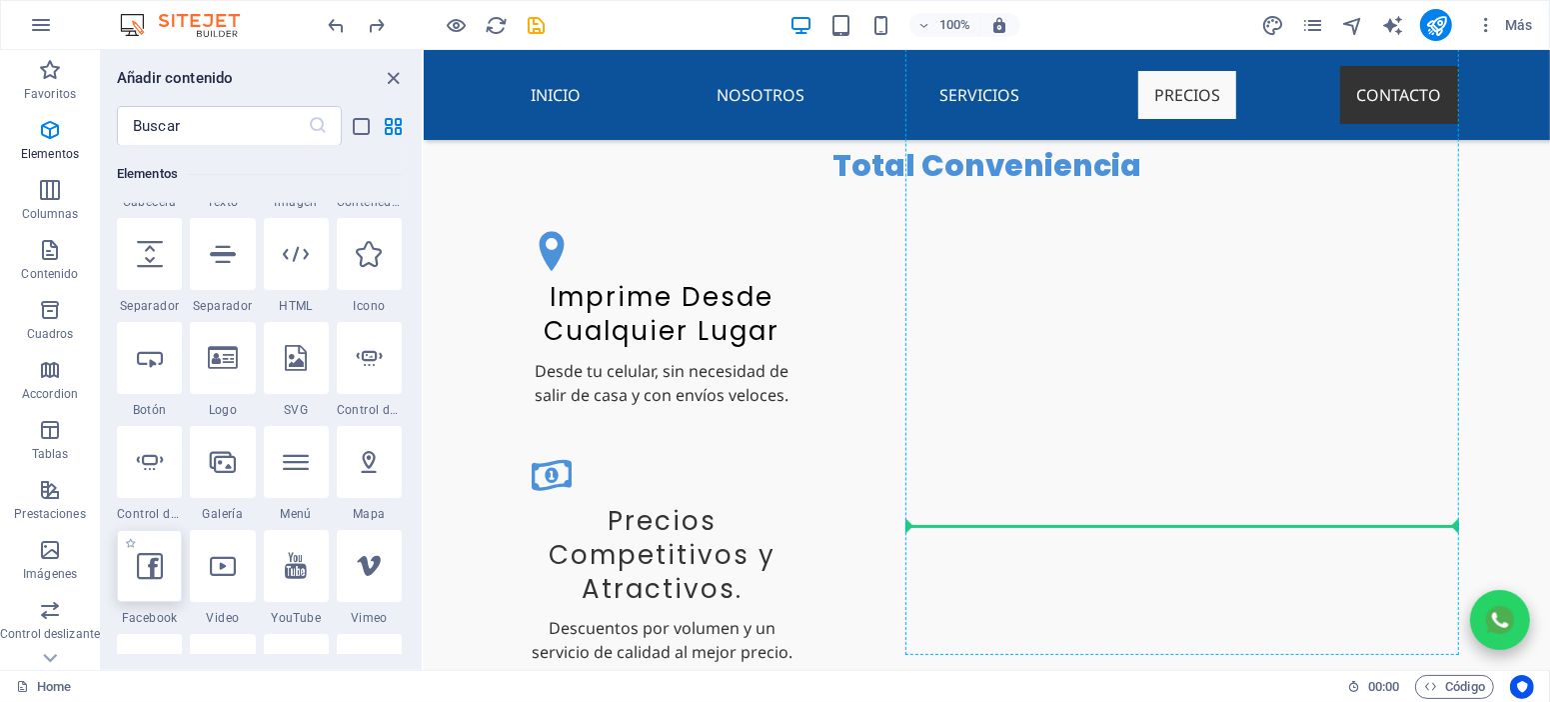
select select "%"
select select "px"
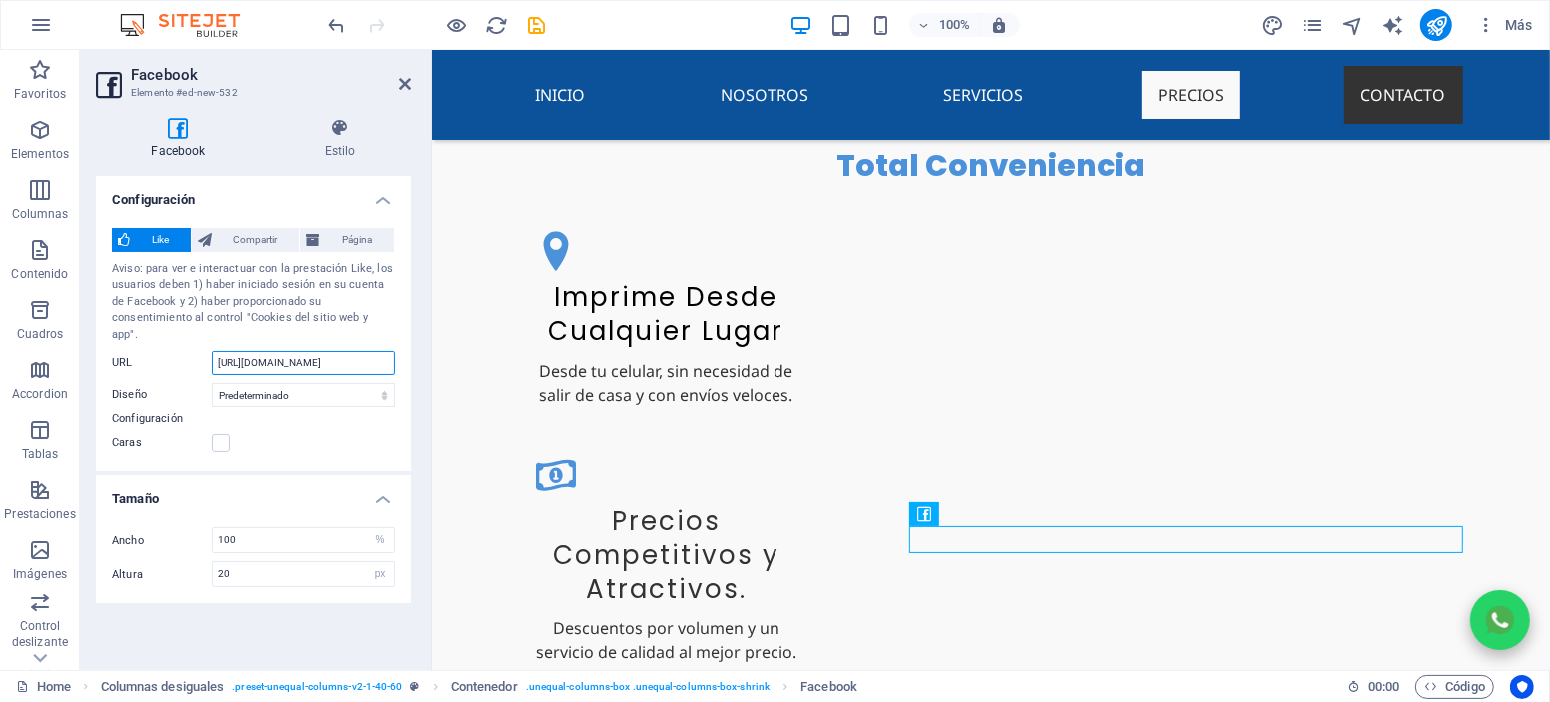
click at [362, 351] on input "[URL][DOMAIN_NAME]" at bounding box center [303, 363] width 183 height 24
paste input "profile.php?id=61576960665949"
type input "[URL][DOMAIN_NAME]"
click at [282, 385] on select "Predeterminado Botón Contador [PERSON_NAME] Contador de botones" at bounding box center [303, 395] width 183 height 24
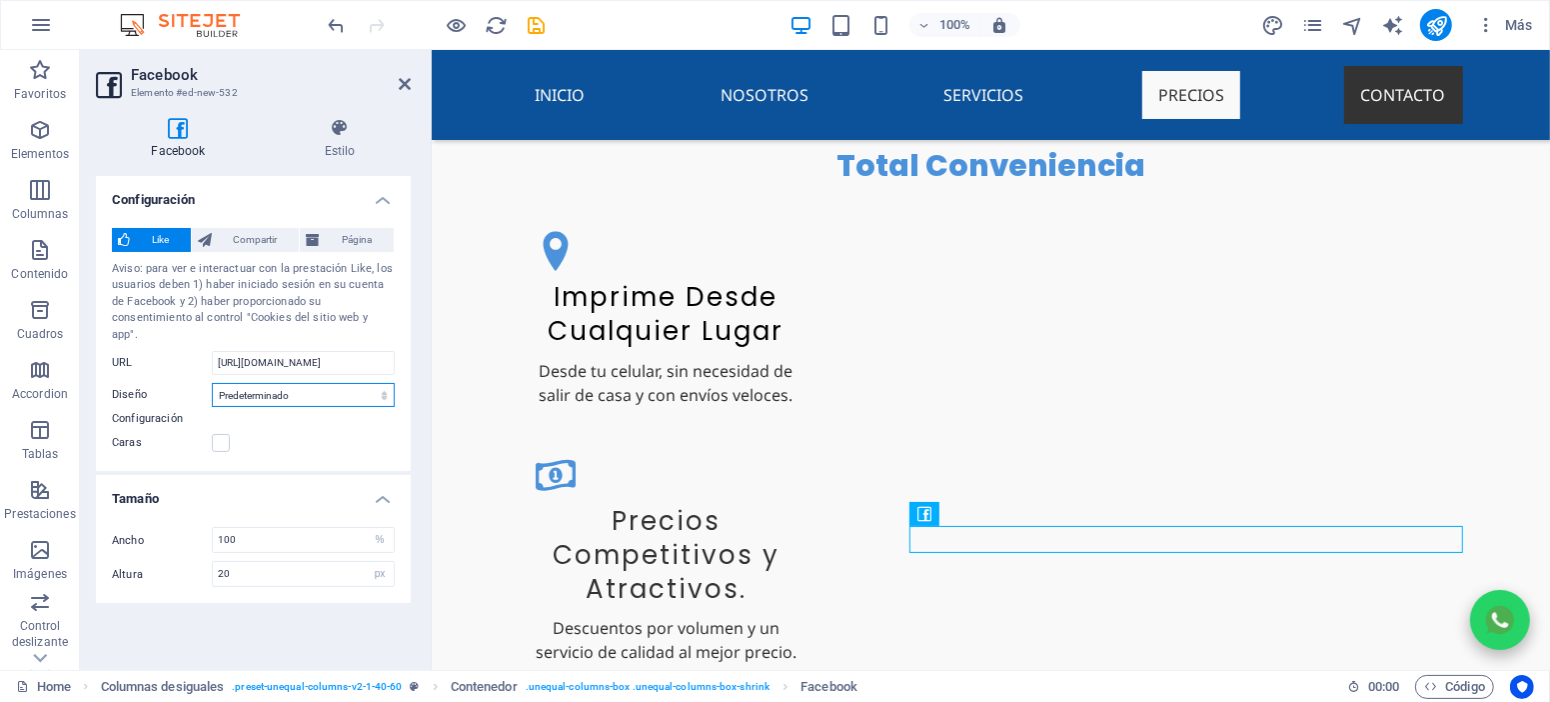
scroll to position [0, 0]
click at [212, 383] on select "Predeterminado Botón Contador [PERSON_NAME] Contador de botones" at bounding box center [303, 395] width 183 height 24
click at [404, 83] on icon at bounding box center [405, 84] width 12 height 16
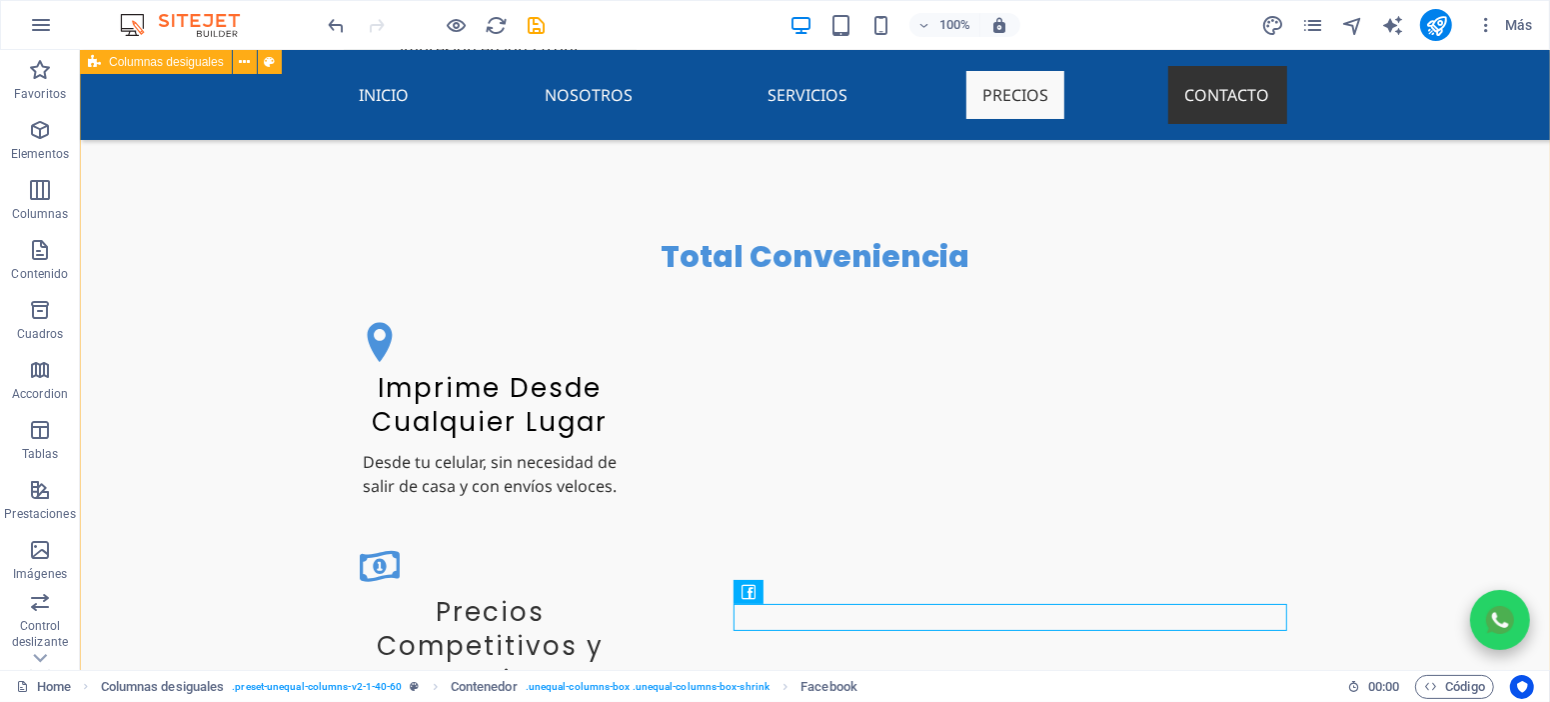
scroll to position [4498, 0]
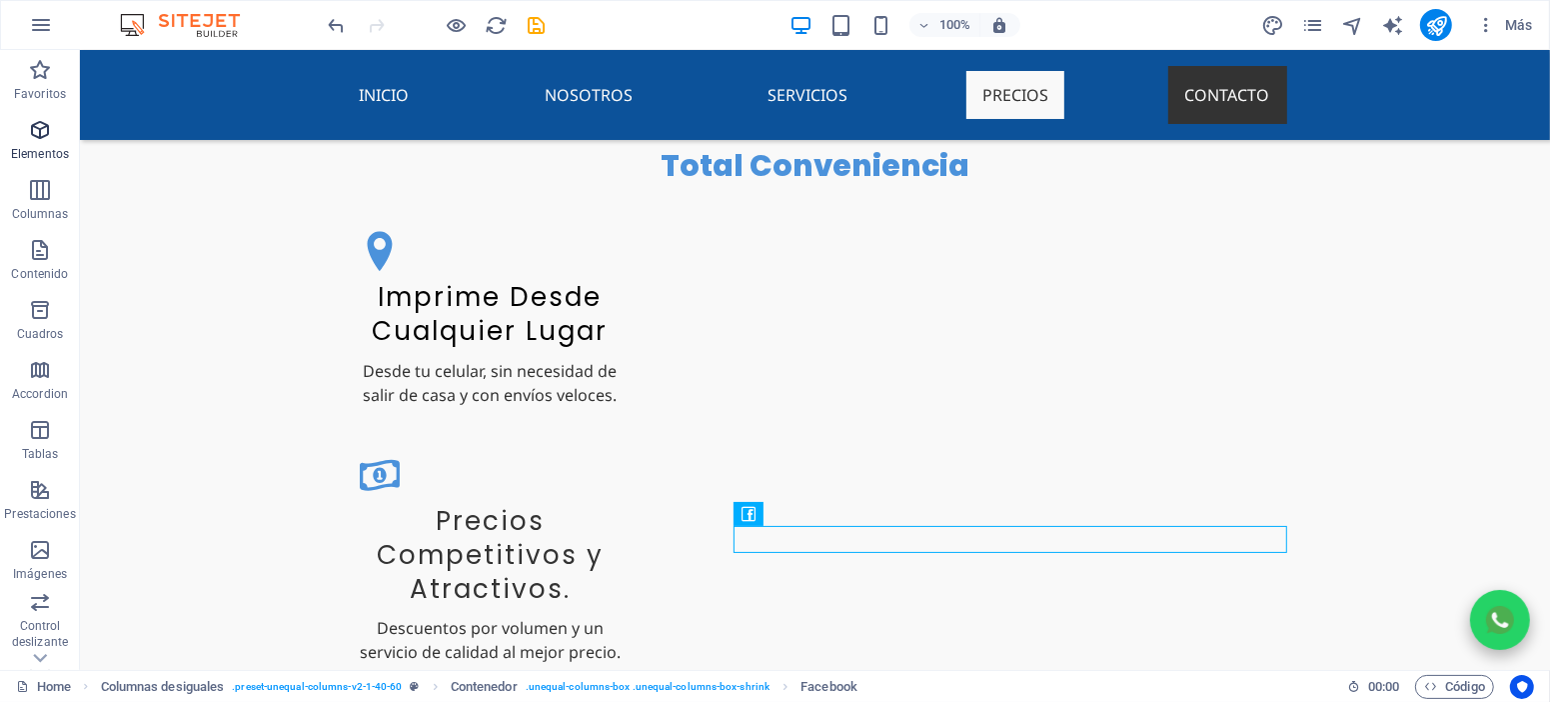
click at [53, 157] on p "Elementos" at bounding box center [40, 154] width 58 height 16
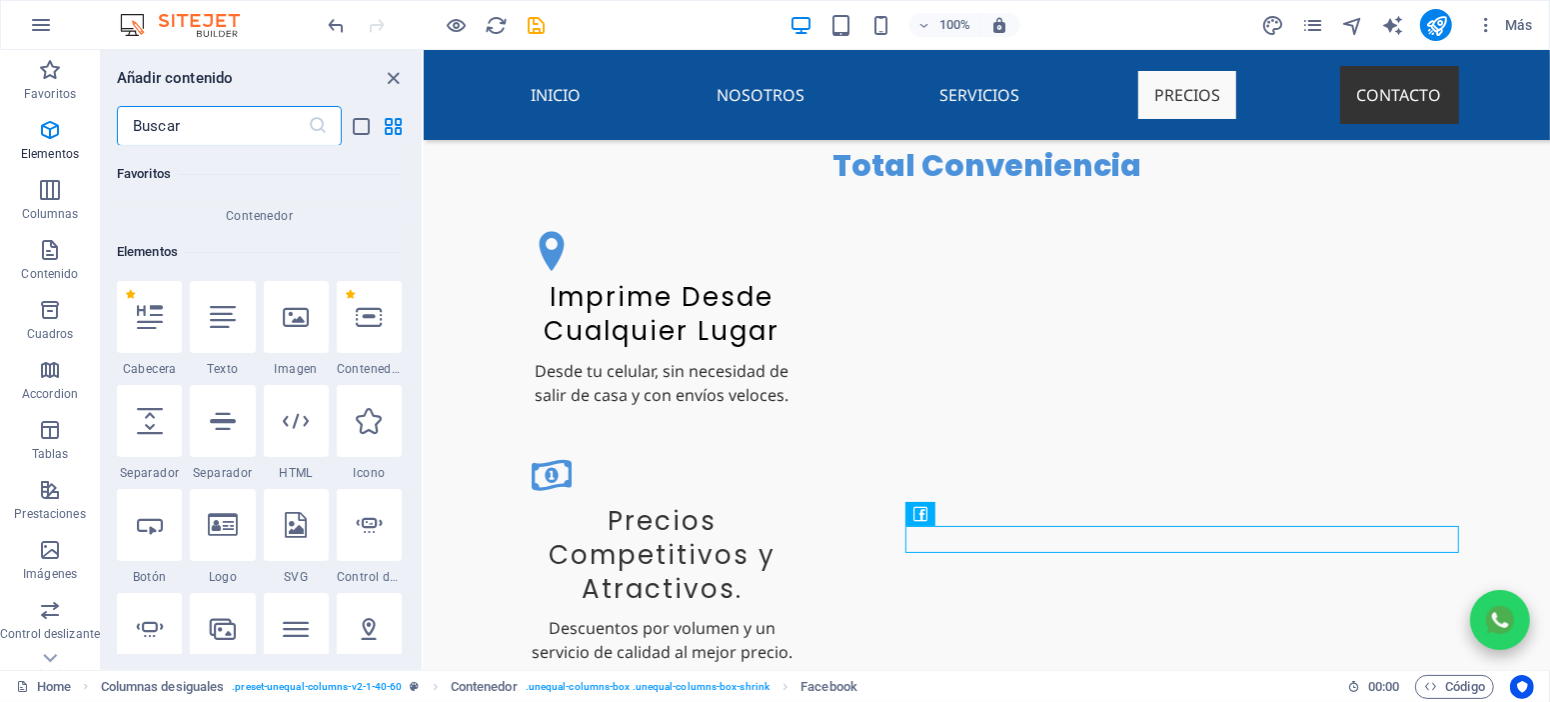
scroll to position [377, 0]
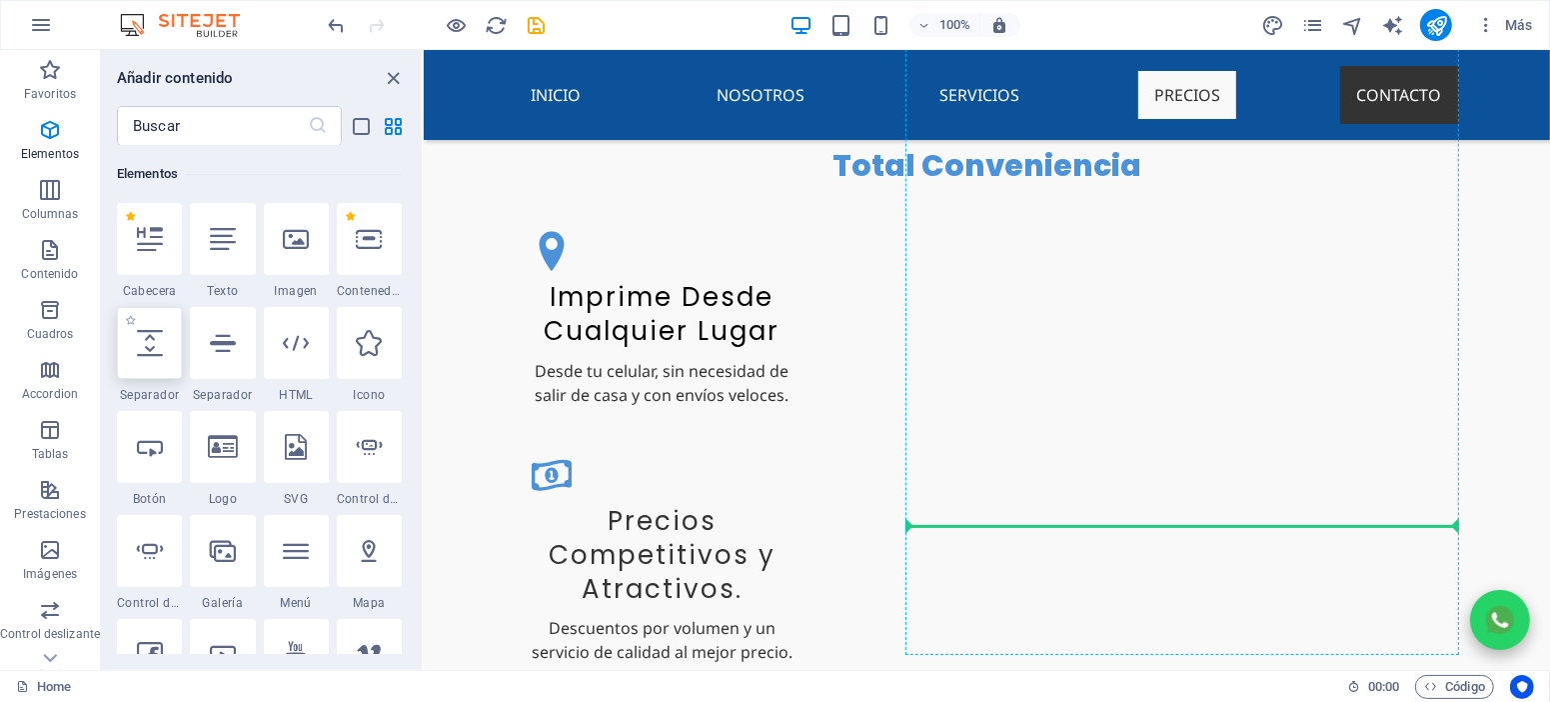
select select "px"
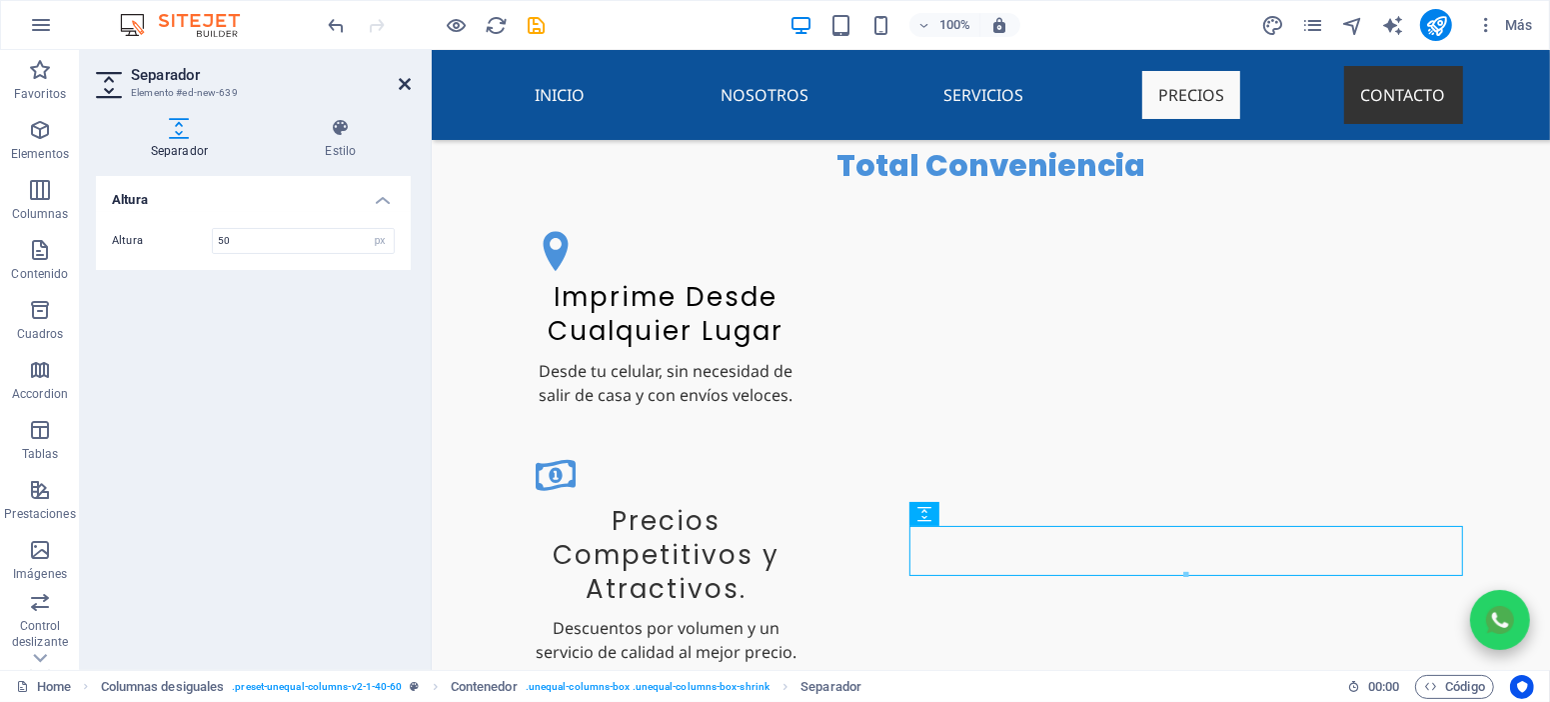
click at [399, 89] on icon at bounding box center [405, 84] width 12 height 16
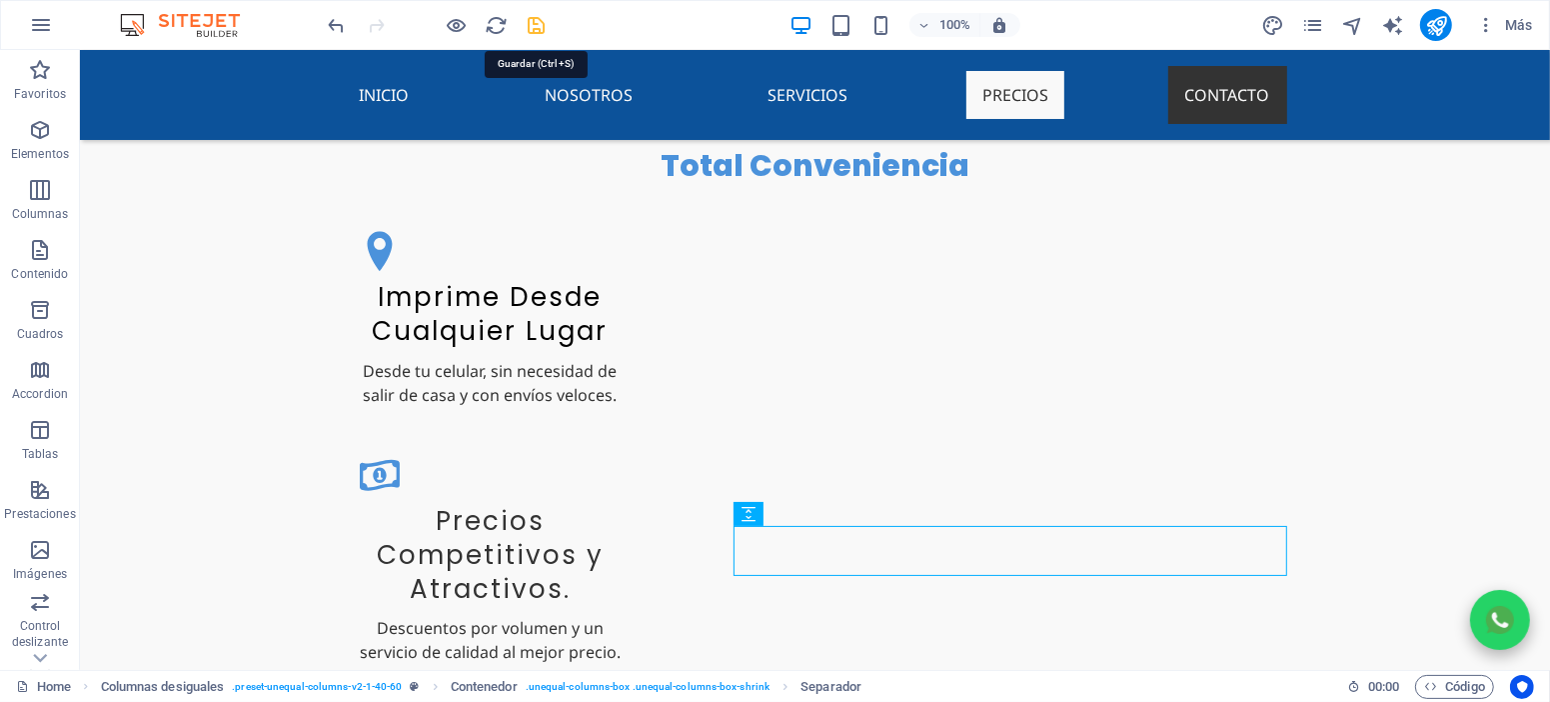
click at [548, 20] on icon "save" at bounding box center [537, 25] width 23 height 23
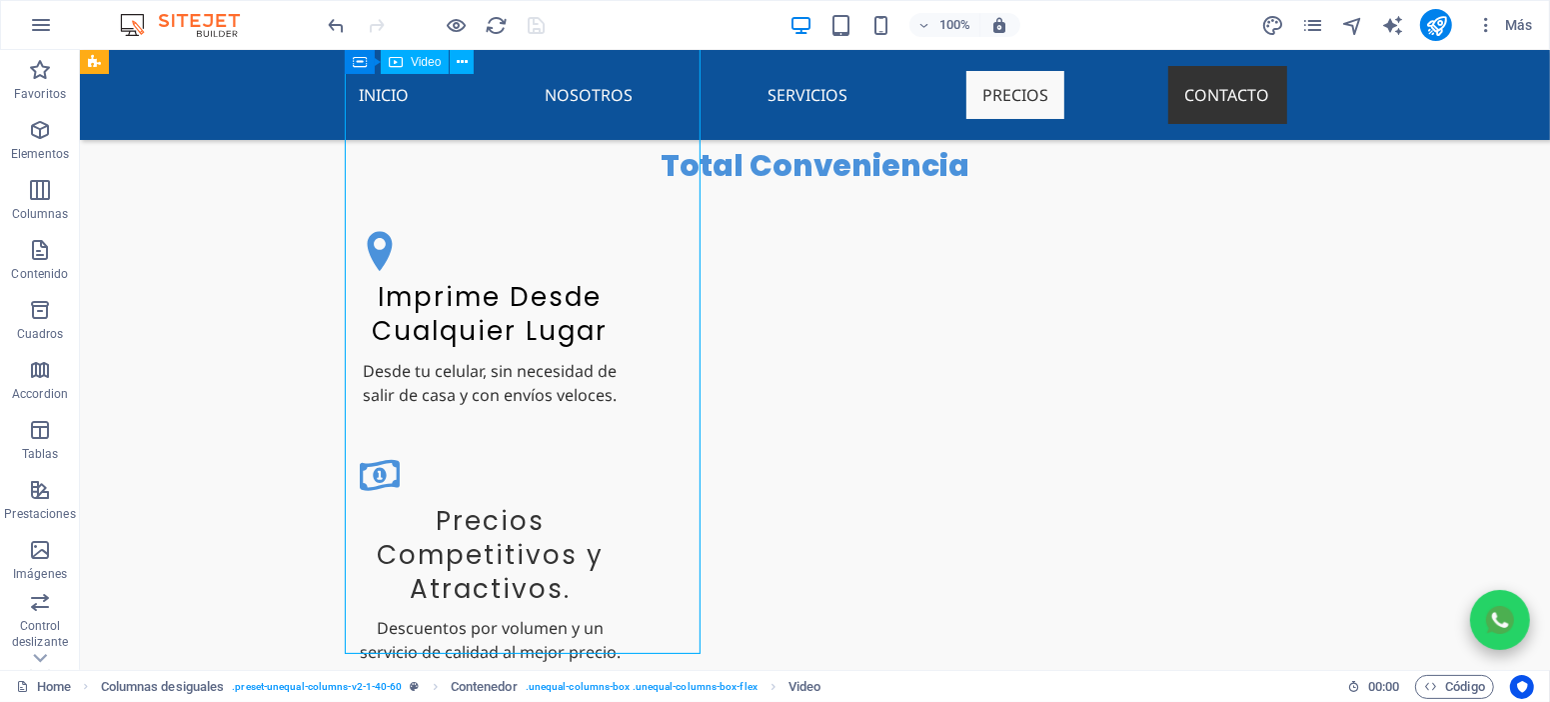
select select "%"
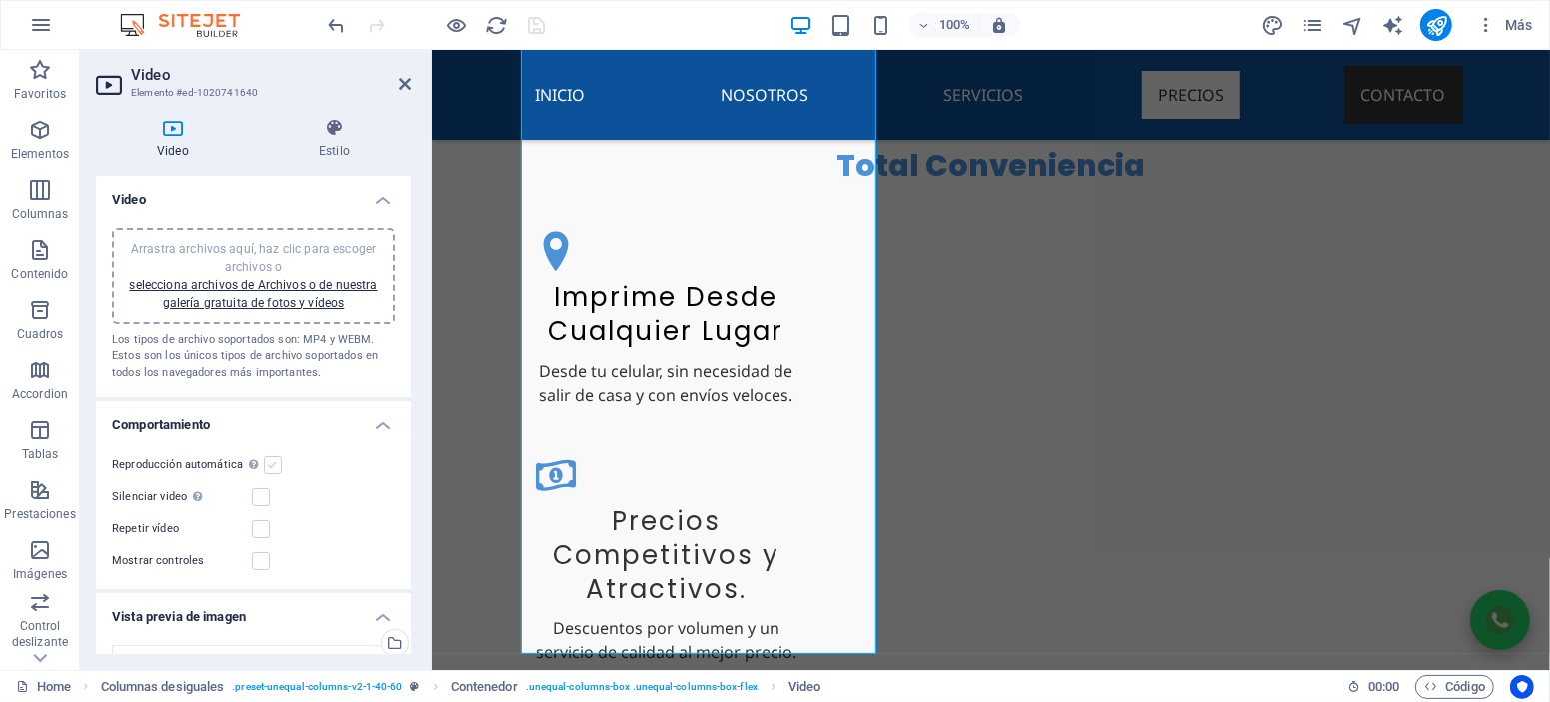
click at [268, 456] on label at bounding box center [273, 465] width 18 height 18
click at [0, 0] on input "Reproducción automática La reproducción automática solo está disponible si sile…" at bounding box center [0, 0] width 0 height 0
click at [258, 529] on label at bounding box center [261, 529] width 18 height 18
click at [0, 0] on input "Repetir vídeo" at bounding box center [0, 0] width 0 height 0
click at [271, 468] on label at bounding box center [273, 465] width 18 height 18
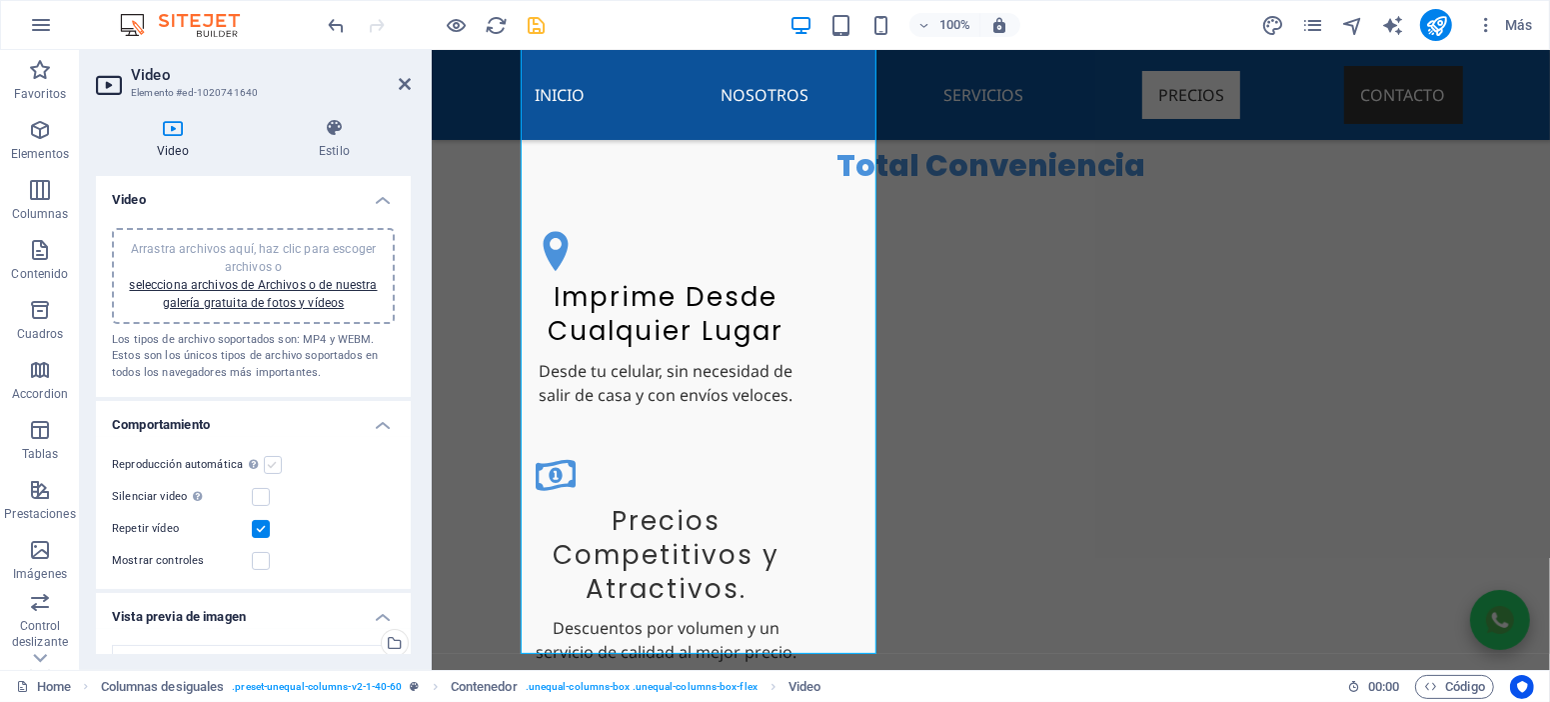
click at [0, 0] on input "Reproducción automática La reproducción automática solo está disponible si sile…" at bounding box center [0, 0] width 0 height 0
click at [262, 526] on label at bounding box center [261, 529] width 18 height 18
click at [0, 0] on input "Repetir vídeo" at bounding box center [0, 0] width 0 height 0
click at [270, 469] on label at bounding box center [273, 465] width 18 height 18
click at [0, 0] on input "Reproducción automática La reproducción automática solo está disponible si sile…" at bounding box center [0, 0] width 0 height 0
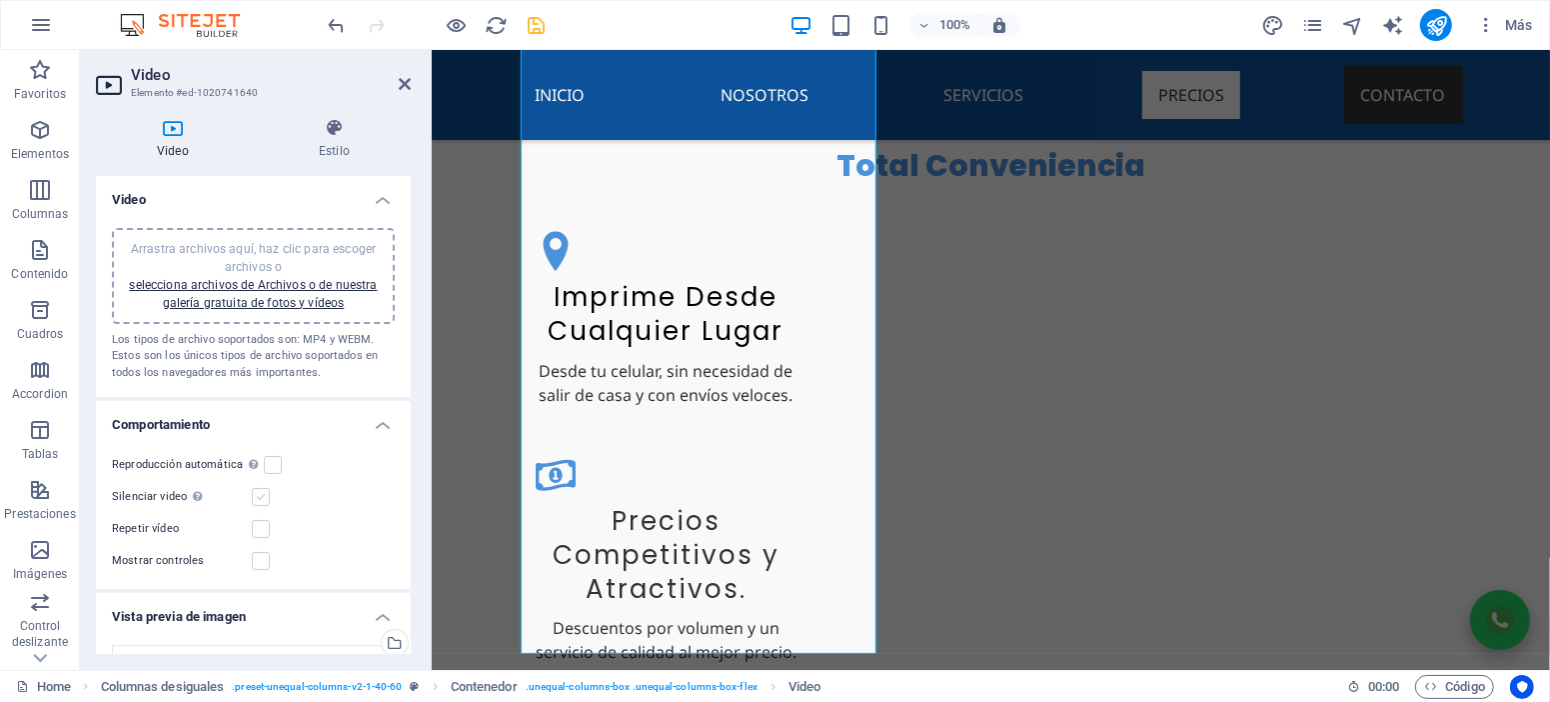
click at [267, 494] on label at bounding box center [261, 497] width 18 height 18
click at [0, 0] on input "Silenciar video La reproducción automática estará disponible si silenciado está…" at bounding box center [0, 0] width 0 height 0
click at [271, 467] on label at bounding box center [273, 465] width 18 height 18
click at [0, 0] on input "Reproducción automática La reproducción automática solo está disponible si sile…" at bounding box center [0, 0] width 0 height 0
click at [256, 529] on label at bounding box center [261, 529] width 18 height 18
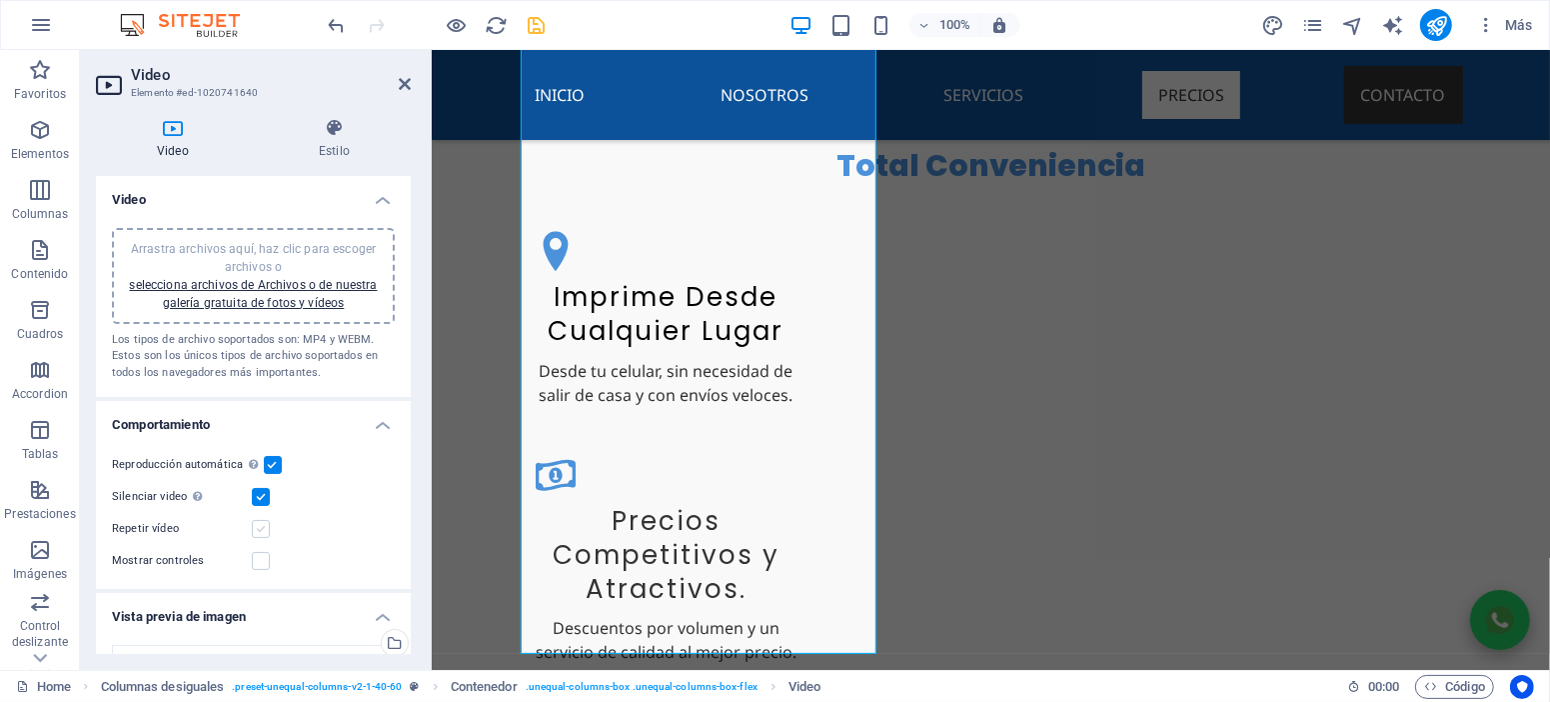
click at [0, 0] on input "Repetir vídeo" at bounding box center [0, 0] width 0 height 0
click at [409, 85] on icon at bounding box center [405, 84] width 12 height 16
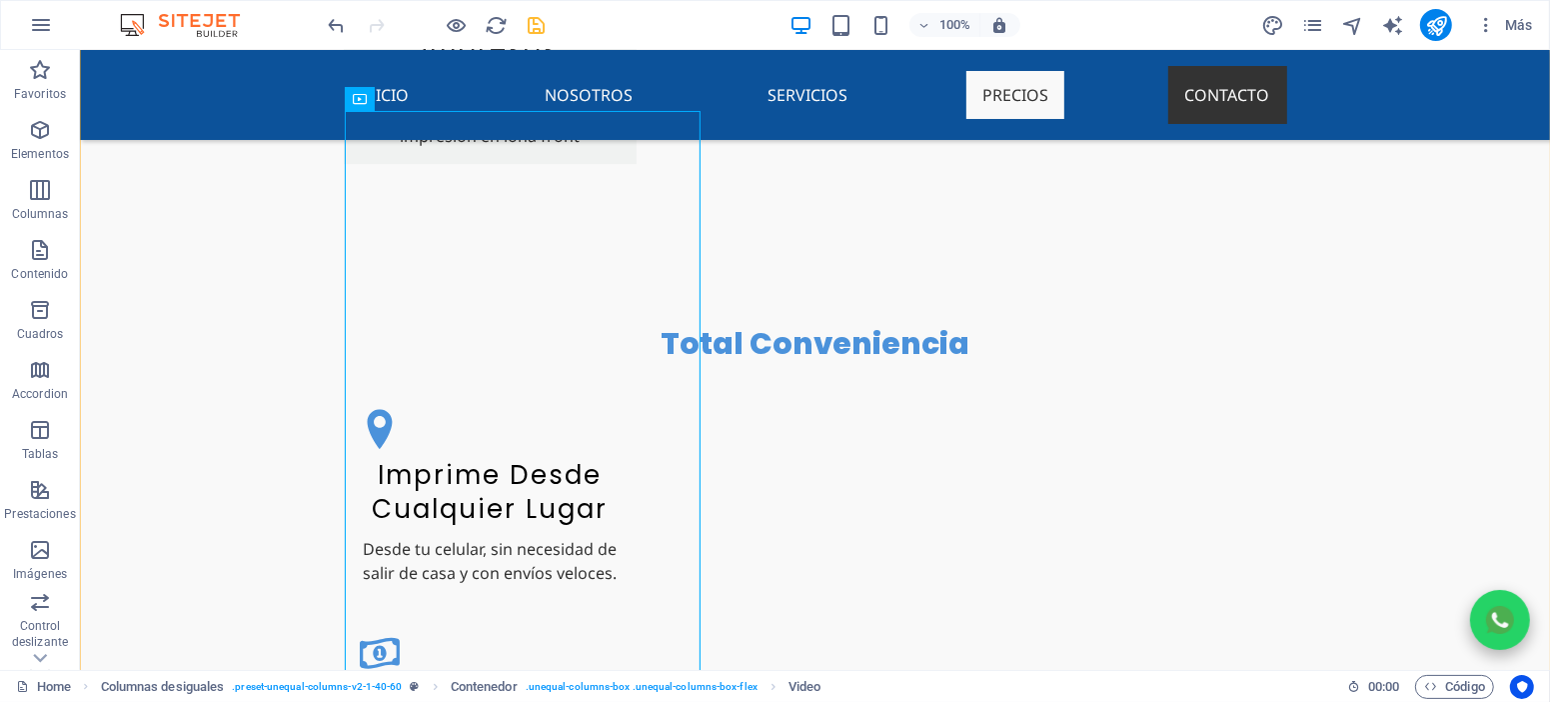
scroll to position [4407, 0]
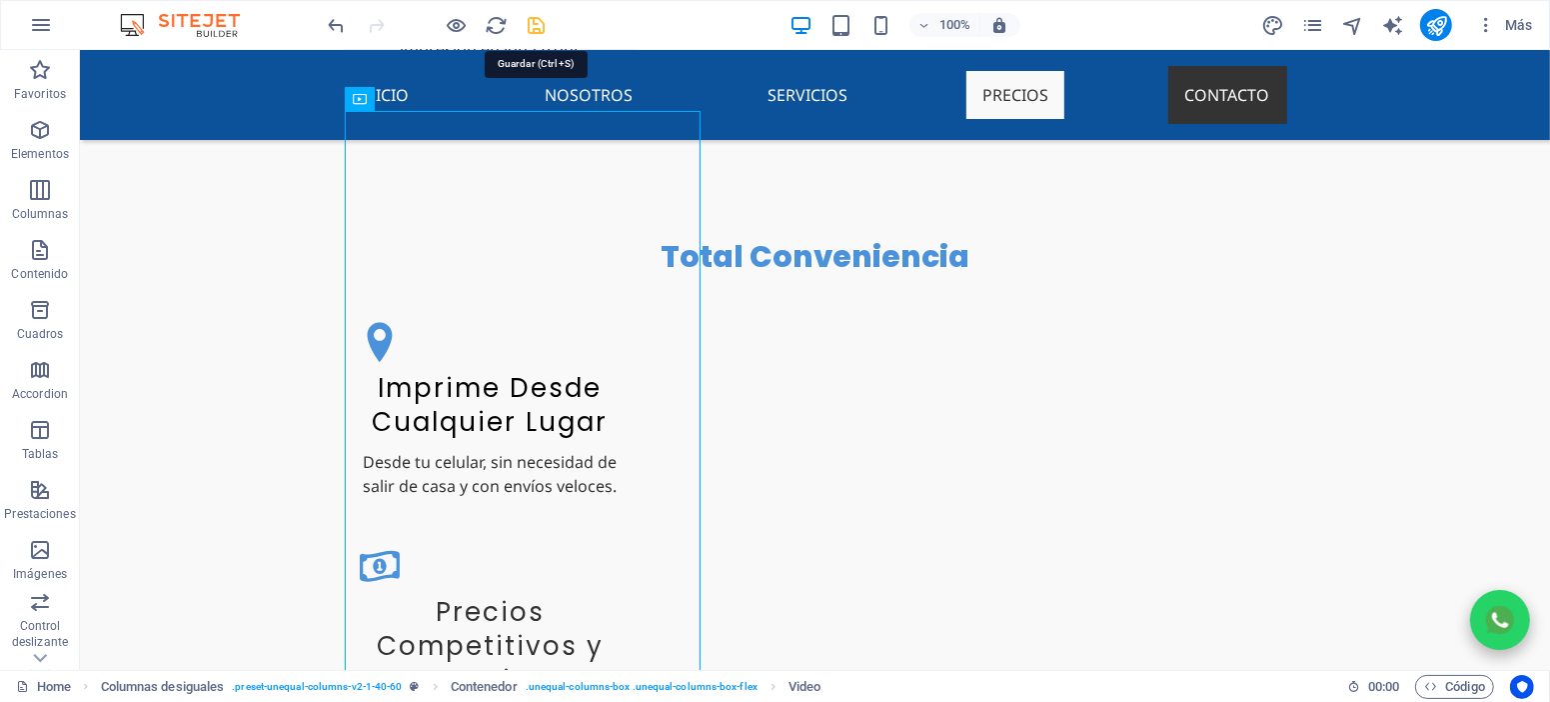
click at [543, 27] on icon "save" at bounding box center [537, 25] width 23 height 23
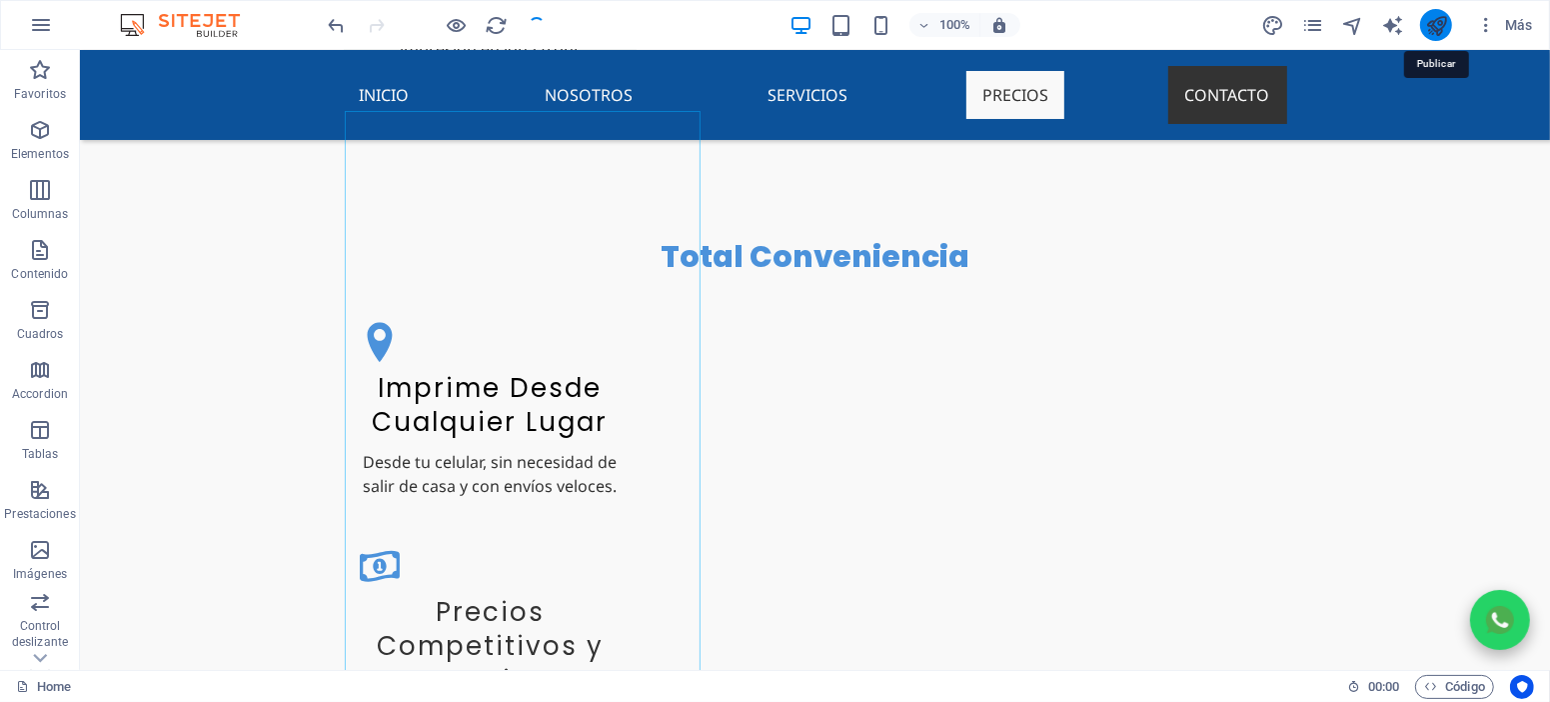
click at [1445, 31] on icon "publish" at bounding box center [1436, 25] width 23 height 23
